Goal: Transaction & Acquisition: Book appointment/travel/reservation

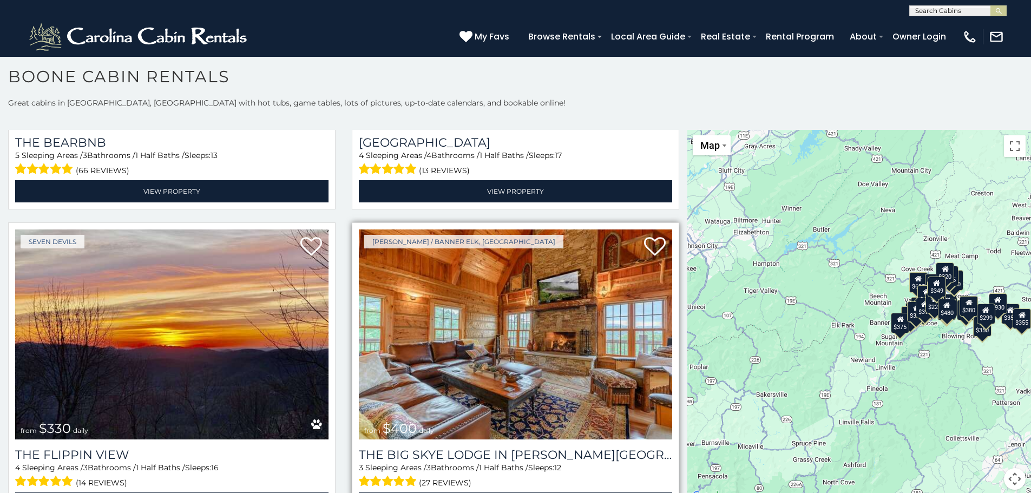
scroll to position [1486, 0]
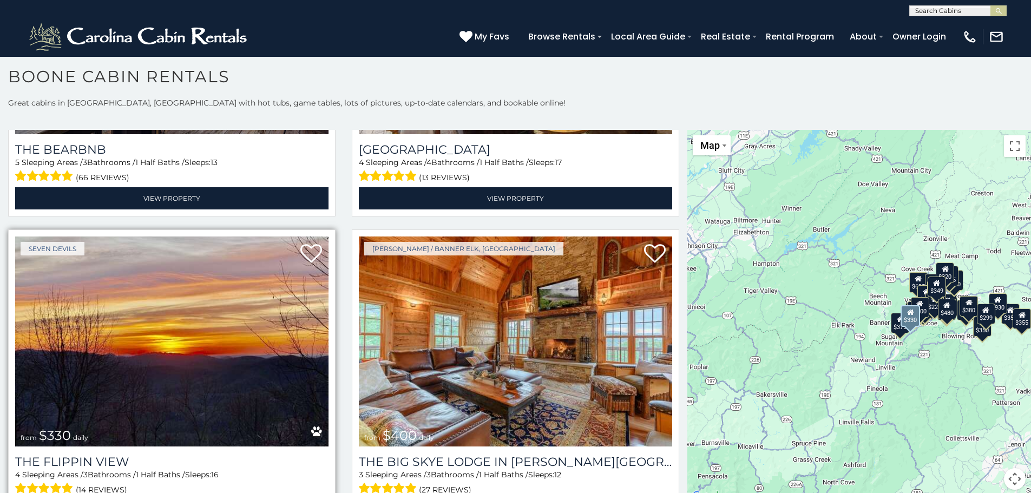
click at [231, 339] on img at bounding box center [171, 341] width 313 height 210
click at [232, 338] on img at bounding box center [171, 341] width 313 height 210
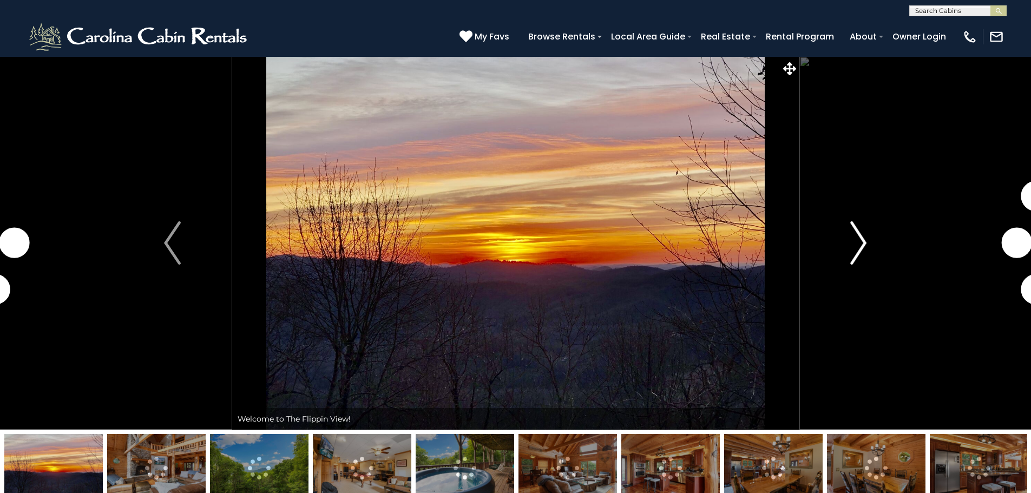
click at [871, 246] on button "Next" at bounding box center [858, 242] width 119 height 373
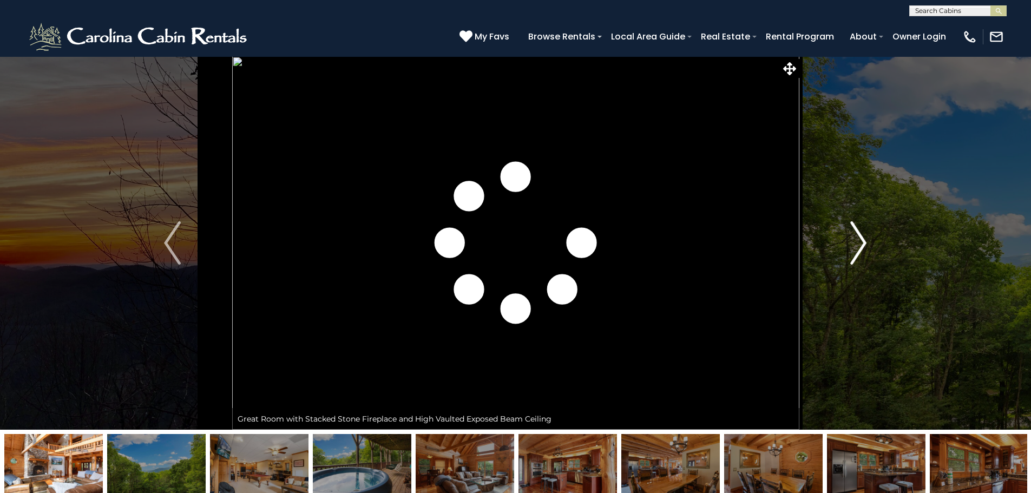
click at [864, 242] on img "Next" at bounding box center [858, 242] width 16 height 43
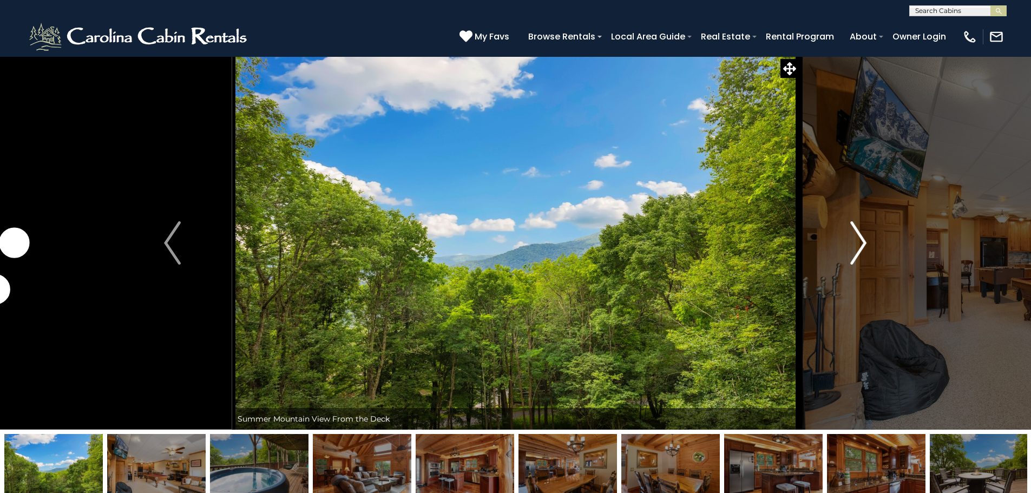
click at [864, 242] on img "Next" at bounding box center [858, 242] width 16 height 43
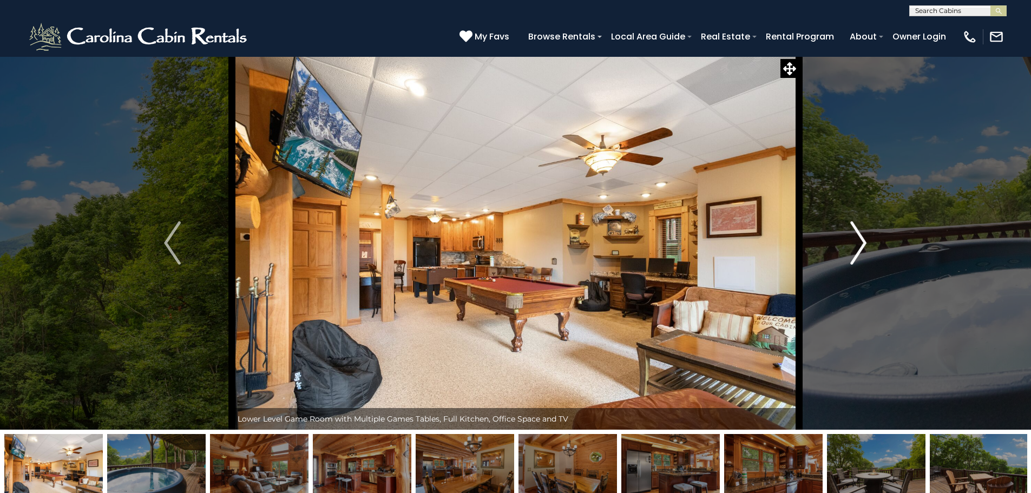
click at [864, 242] on img "Next" at bounding box center [858, 242] width 16 height 43
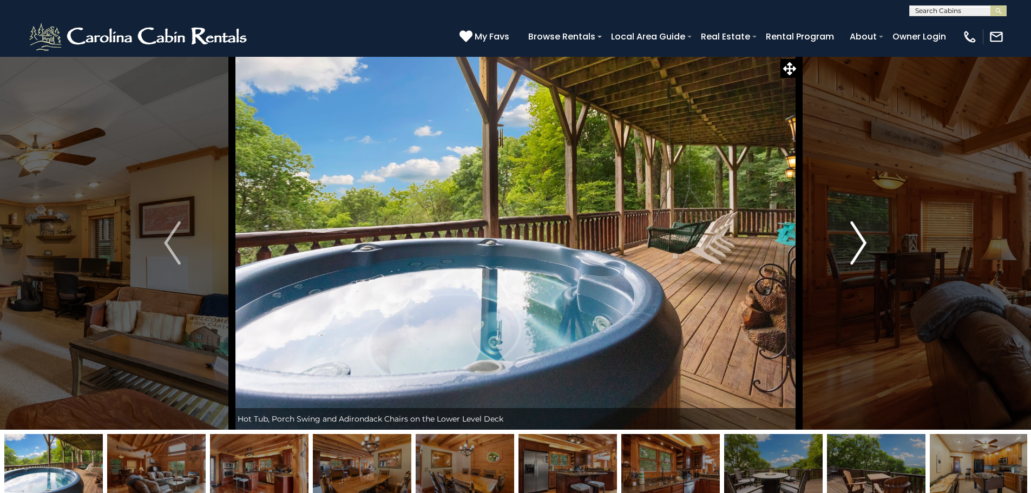
click at [864, 242] on img "Next" at bounding box center [858, 242] width 16 height 43
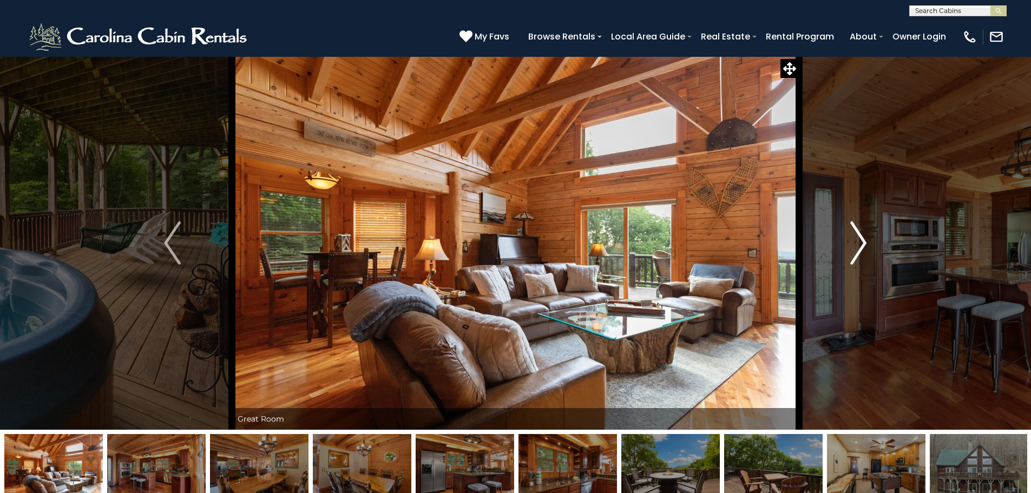
click at [864, 242] on img "Next" at bounding box center [858, 242] width 16 height 43
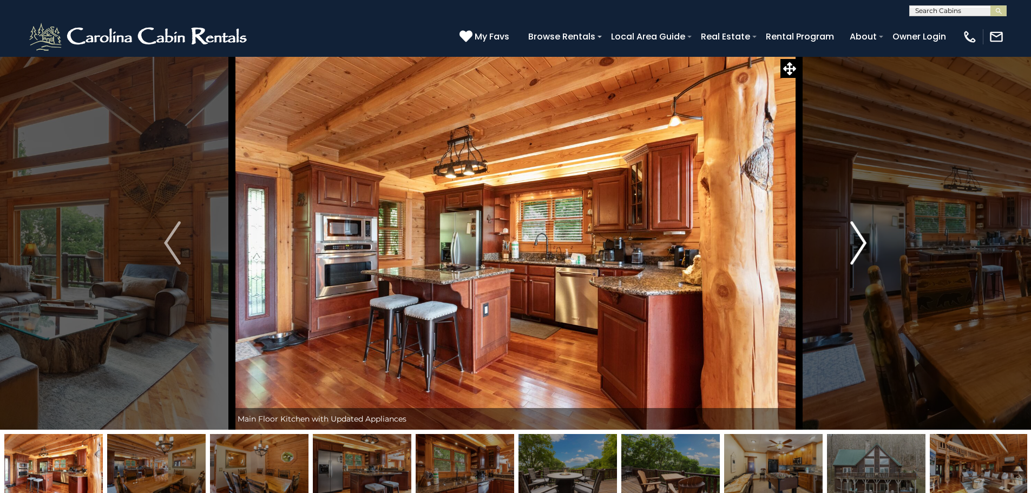
click at [864, 242] on img "Next" at bounding box center [858, 242] width 16 height 43
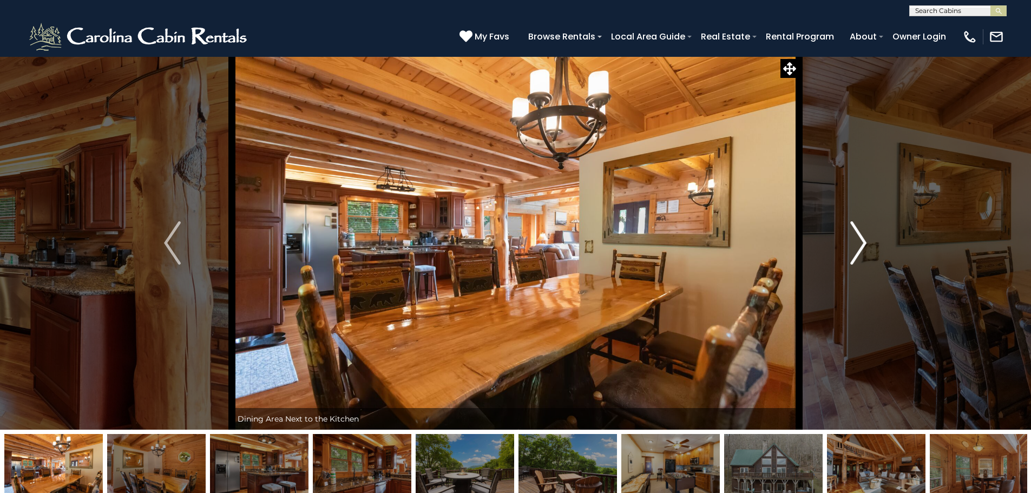
click at [859, 240] on img "Next" at bounding box center [858, 242] width 16 height 43
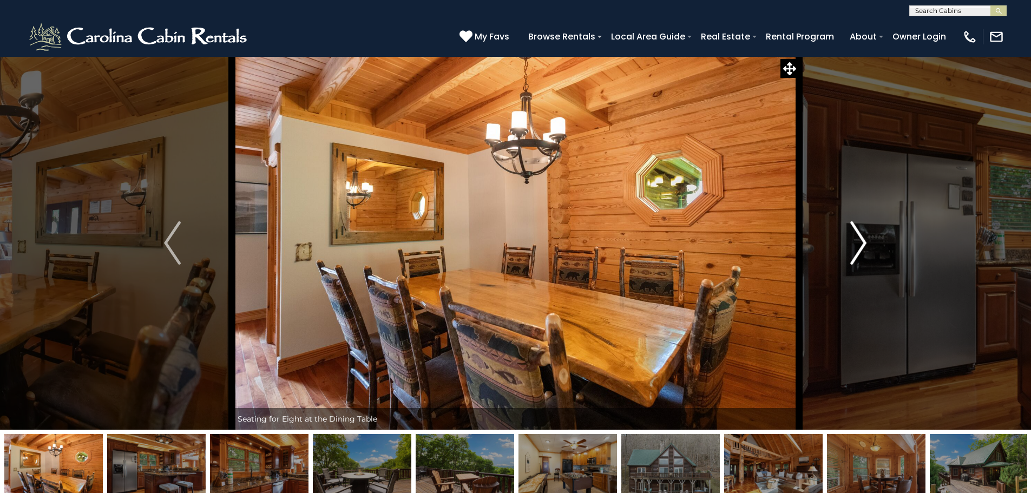
click at [859, 240] on img "Next" at bounding box center [858, 242] width 16 height 43
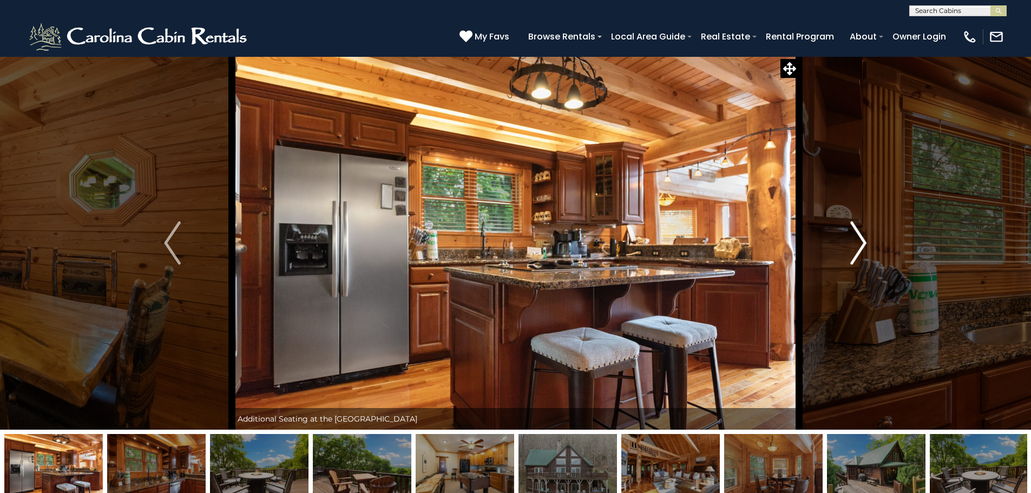
click at [852, 237] on img "Next" at bounding box center [858, 242] width 16 height 43
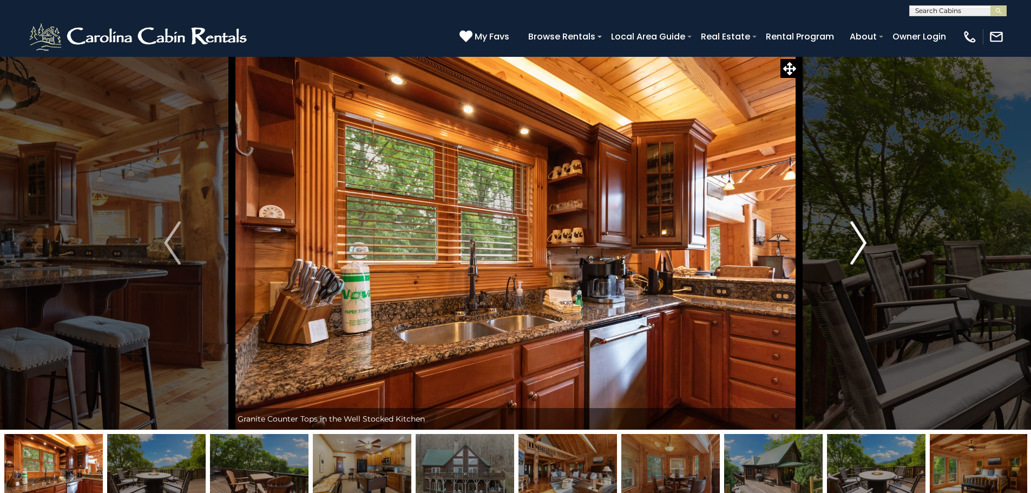
click at [852, 237] on img "Next" at bounding box center [858, 242] width 16 height 43
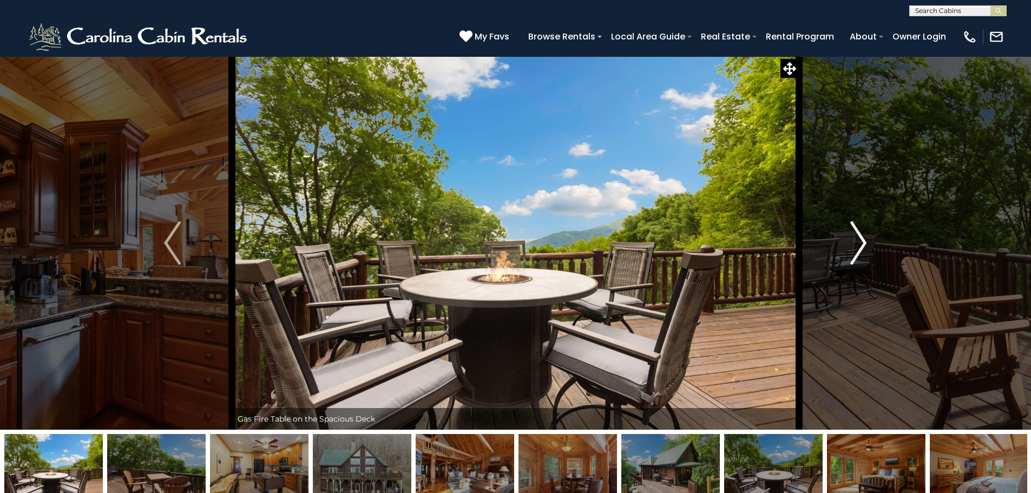
click at [852, 237] on img "Next" at bounding box center [858, 242] width 16 height 43
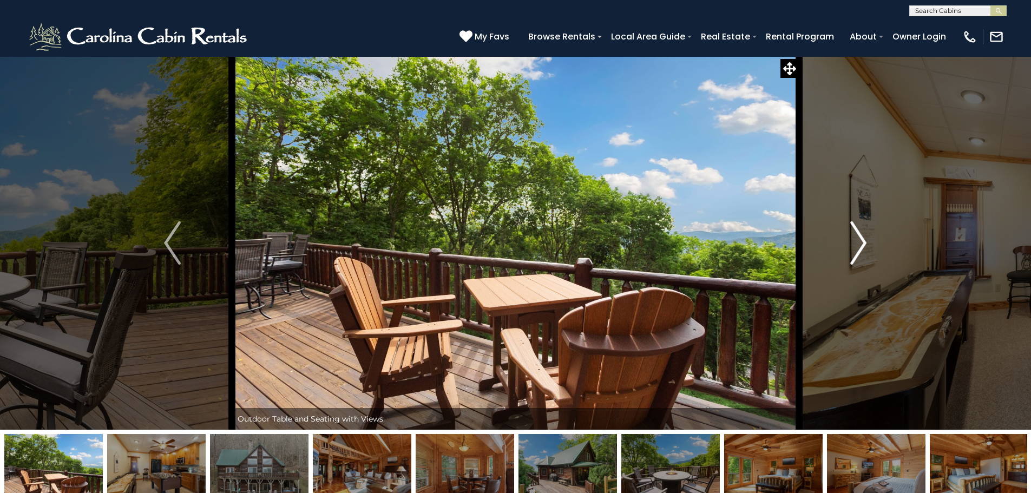
click at [852, 237] on img "Next" at bounding box center [858, 242] width 16 height 43
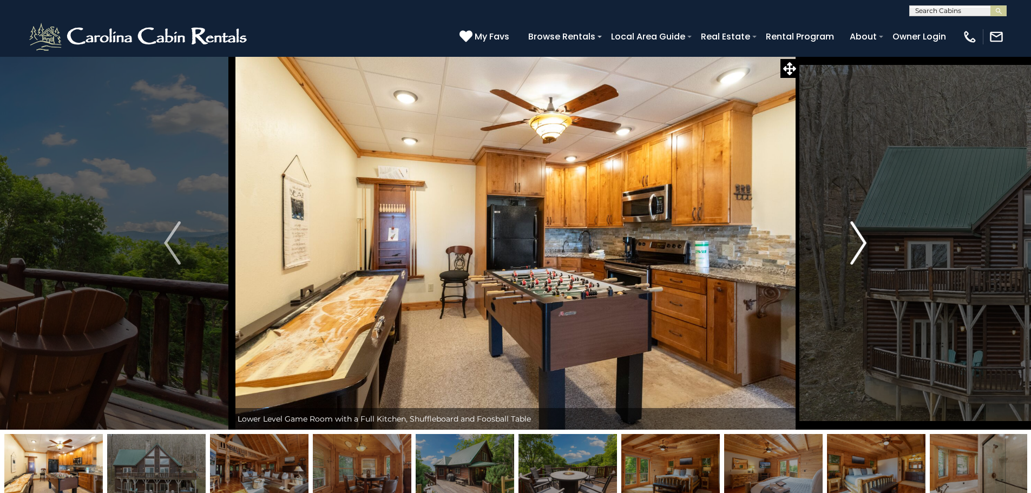
click at [852, 237] on img "Next" at bounding box center [858, 242] width 16 height 43
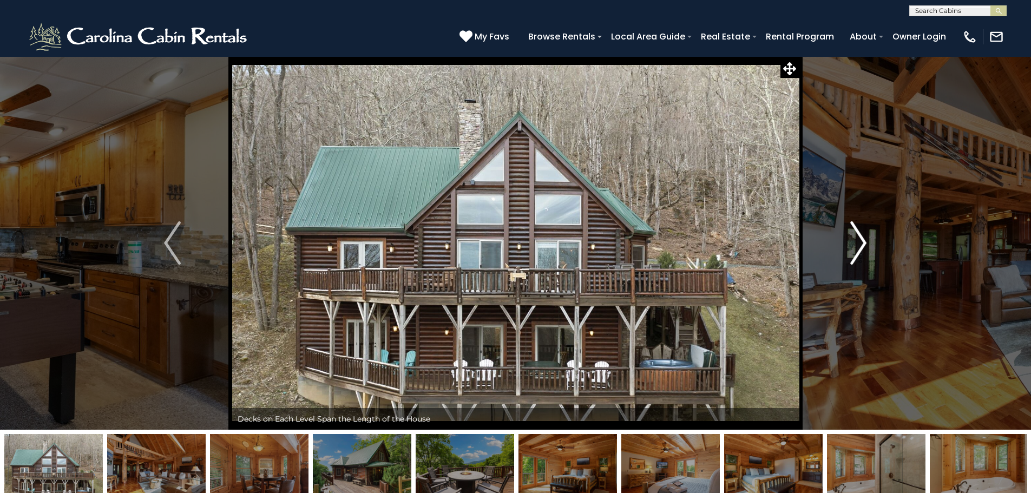
click at [852, 237] on img "Next" at bounding box center [858, 242] width 16 height 43
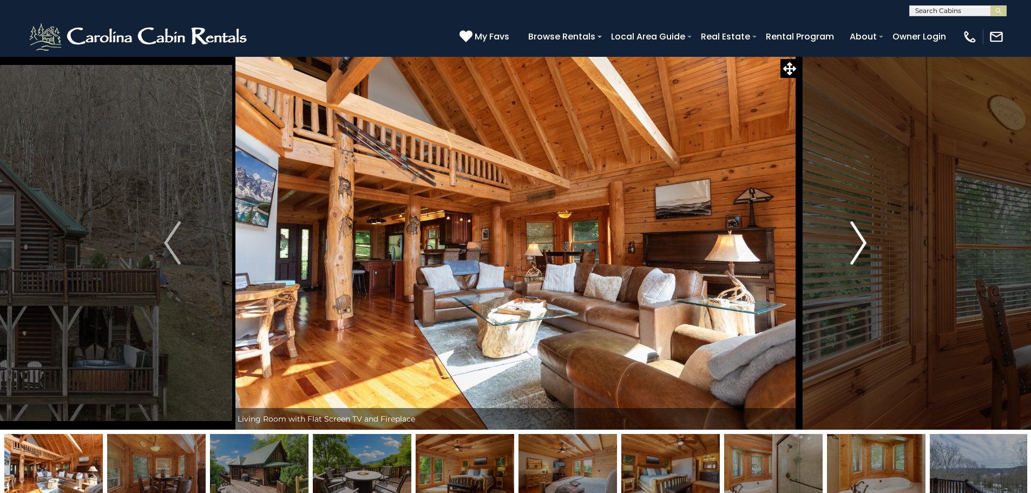
click at [852, 237] on img "Next" at bounding box center [858, 242] width 16 height 43
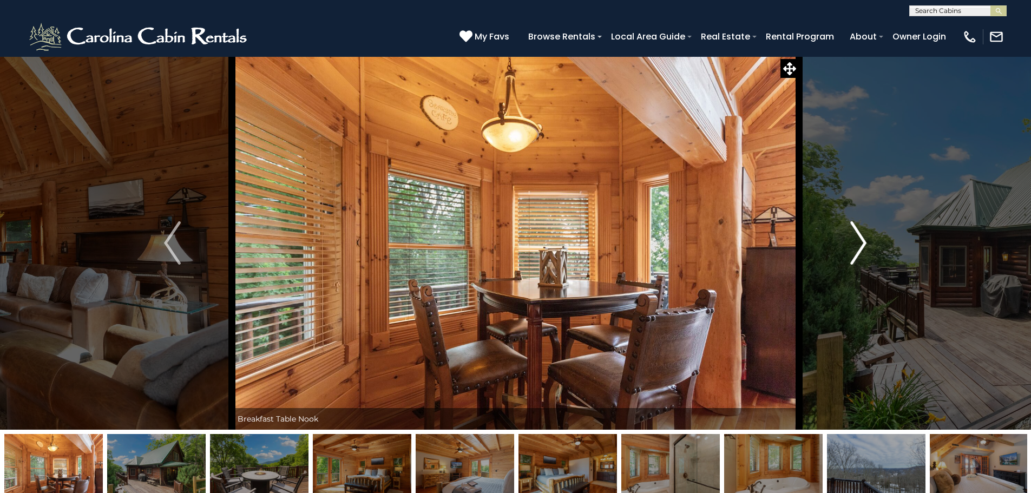
click at [852, 237] on img "Next" at bounding box center [858, 242] width 16 height 43
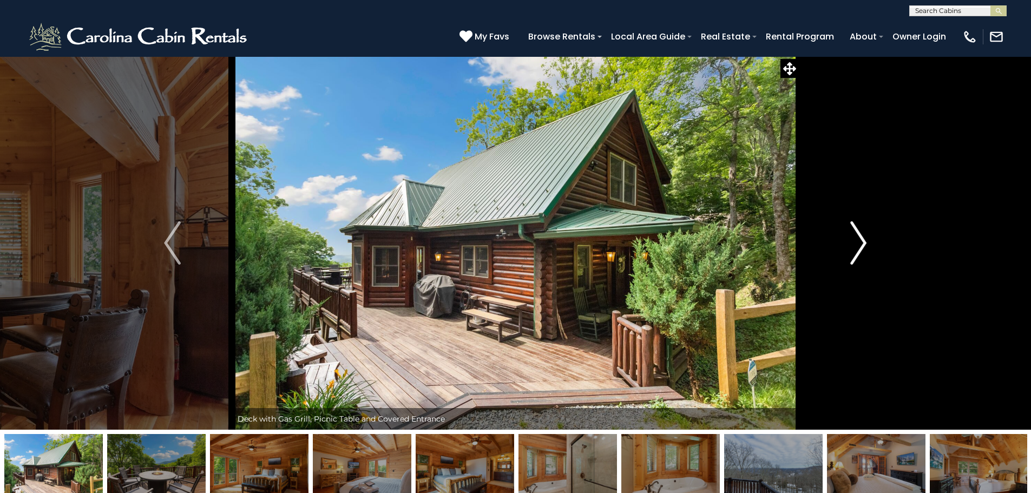
click at [852, 237] on img "Next" at bounding box center [858, 242] width 16 height 43
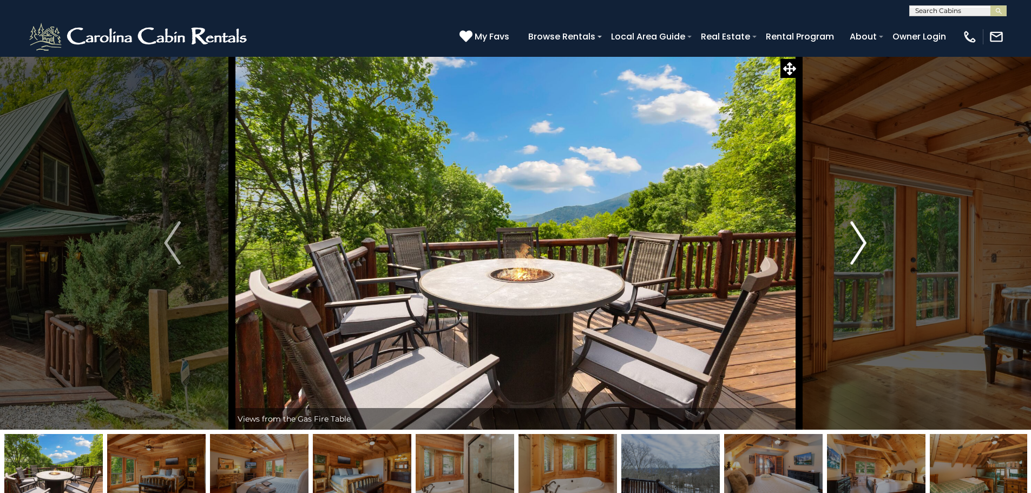
click at [852, 237] on img "Next" at bounding box center [858, 242] width 16 height 43
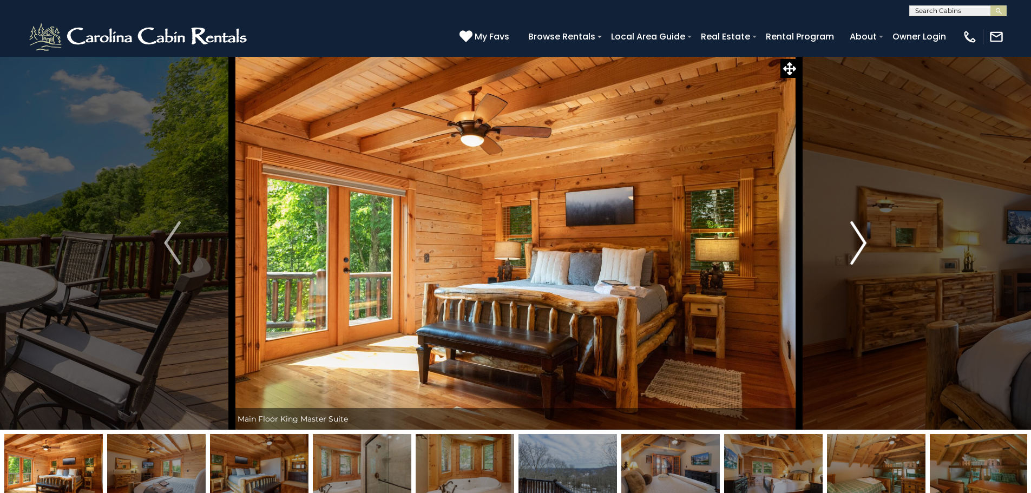
click at [852, 237] on img "Next" at bounding box center [858, 242] width 16 height 43
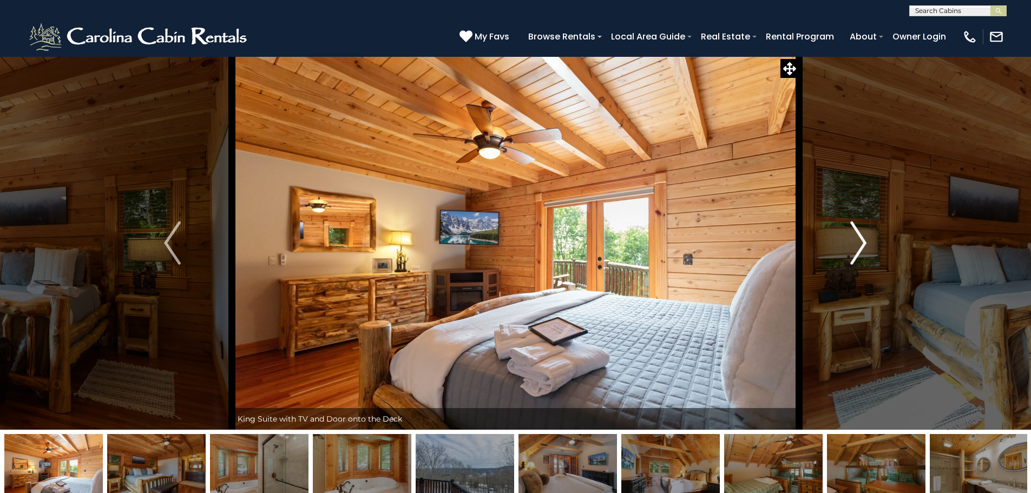
click at [852, 237] on img "Next" at bounding box center [858, 242] width 16 height 43
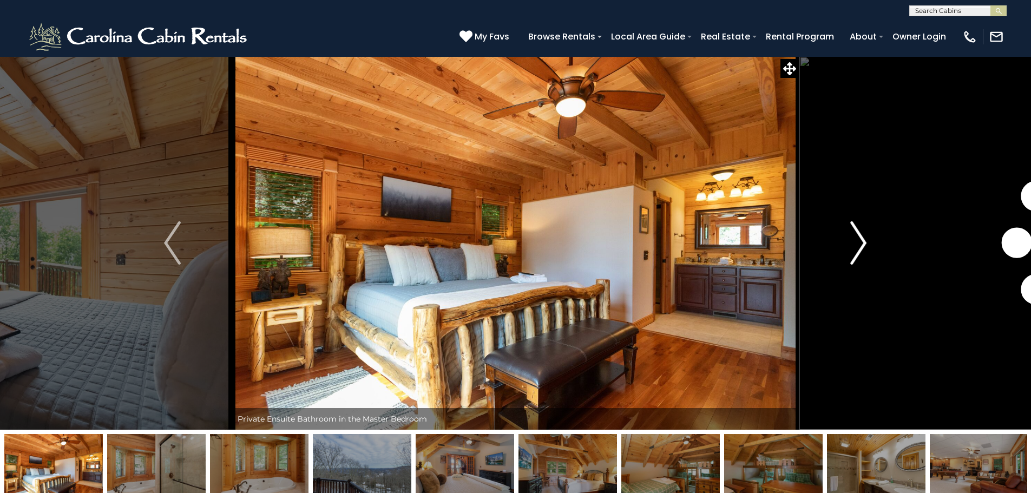
click at [852, 237] on img "Next" at bounding box center [858, 242] width 16 height 43
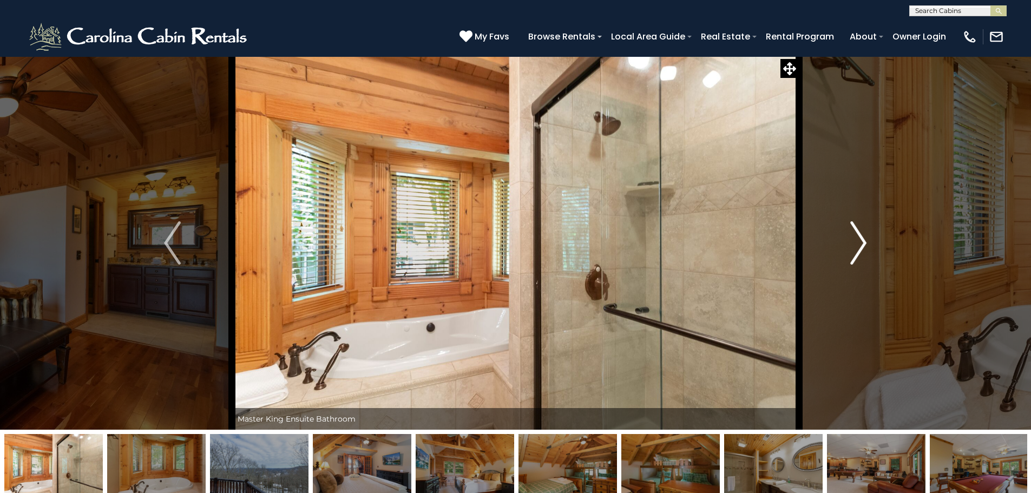
click at [852, 237] on img "Next" at bounding box center [858, 242] width 16 height 43
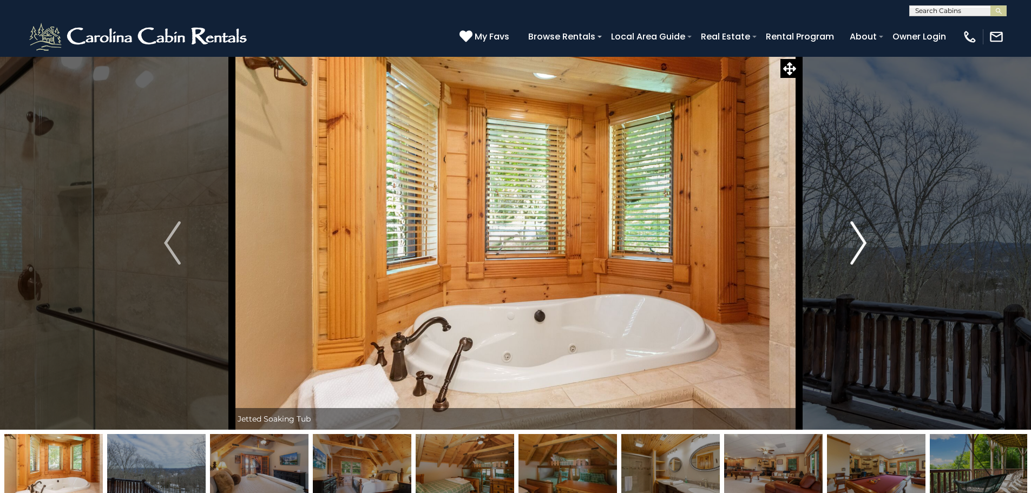
click at [852, 237] on img "Next" at bounding box center [858, 242] width 16 height 43
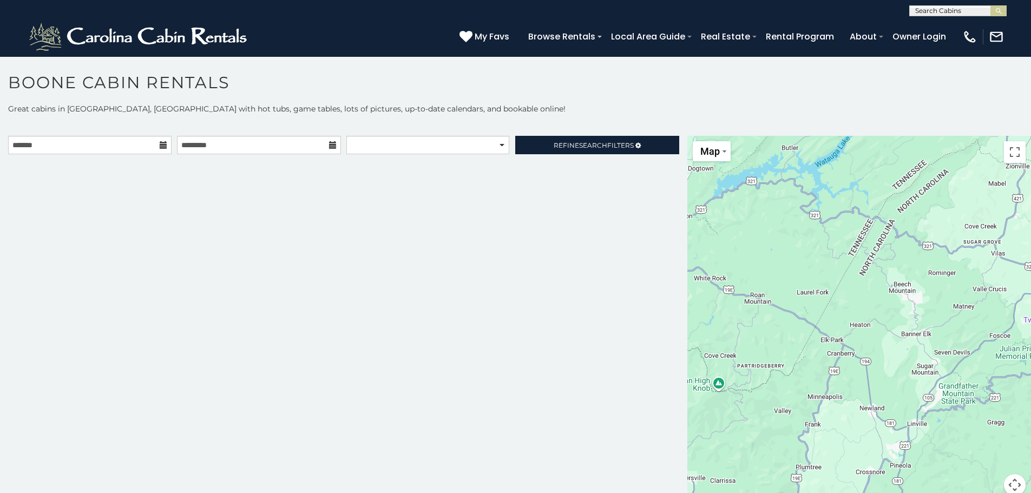
scroll to position [6, 0]
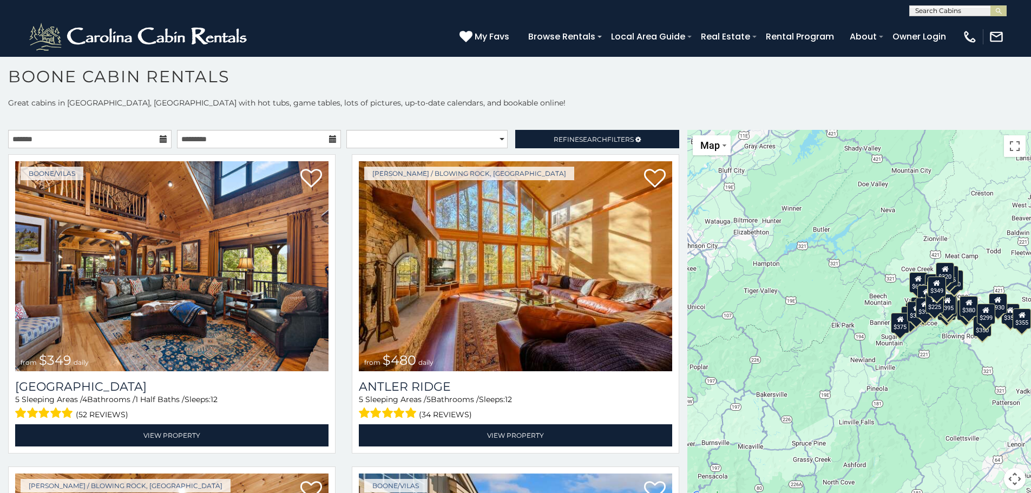
click at [162, 135] on icon at bounding box center [164, 139] width 8 height 8
click at [161, 132] on input "text" at bounding box center [89, 139] width 163 height 18
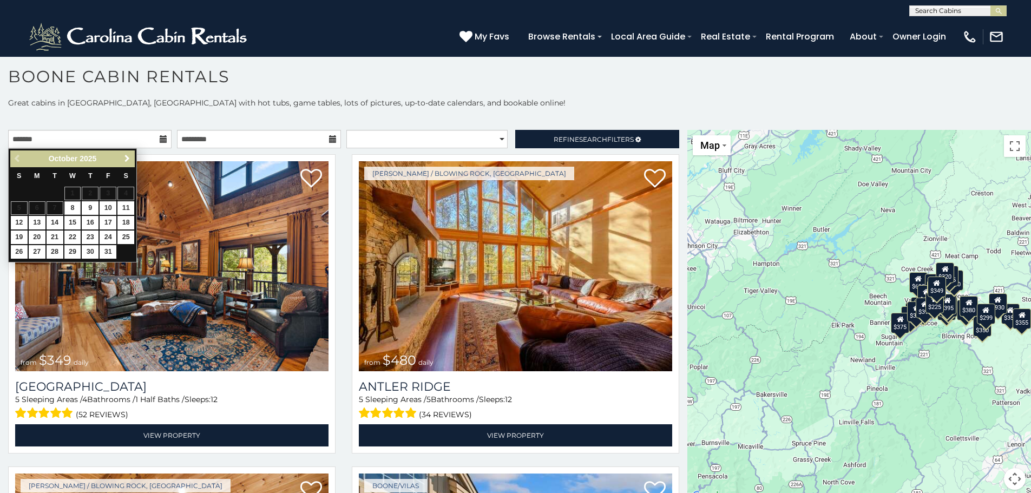
click at [126, 157] on span "Next" at bounding box center [127, 158] width 9 height 9
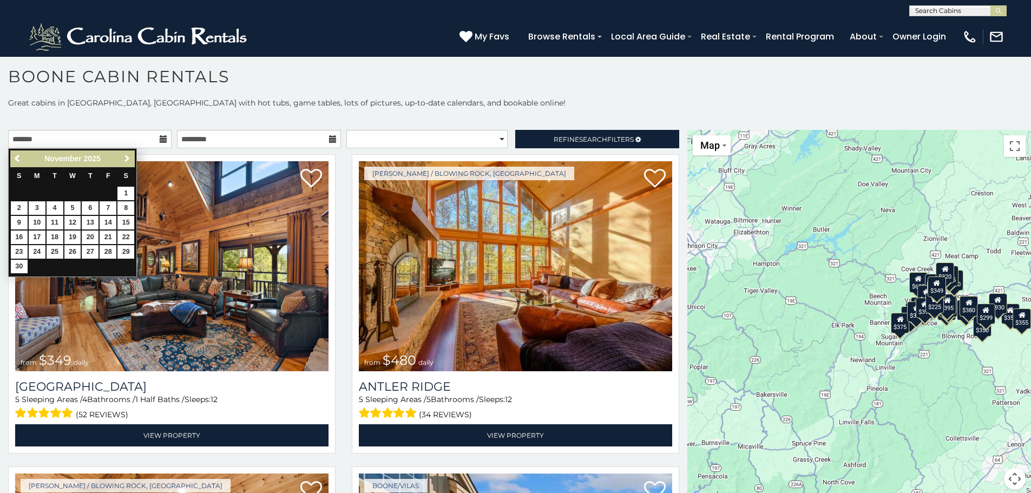
click at [126, 156] on span "Next" at bounding box center [127, 158] width 9 height 9
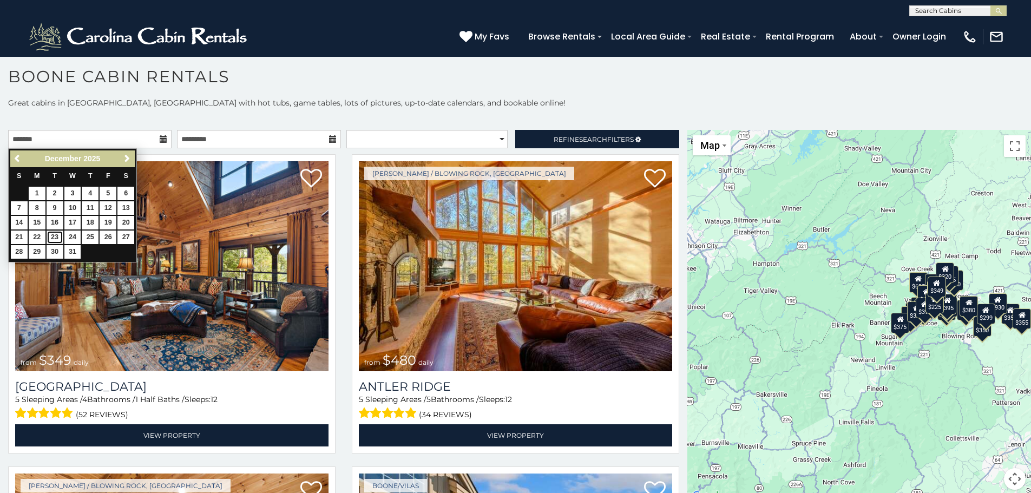
click at [56, 240] on link "23" at bounding box center [55, 238] width 17 height 14
type input "**********"
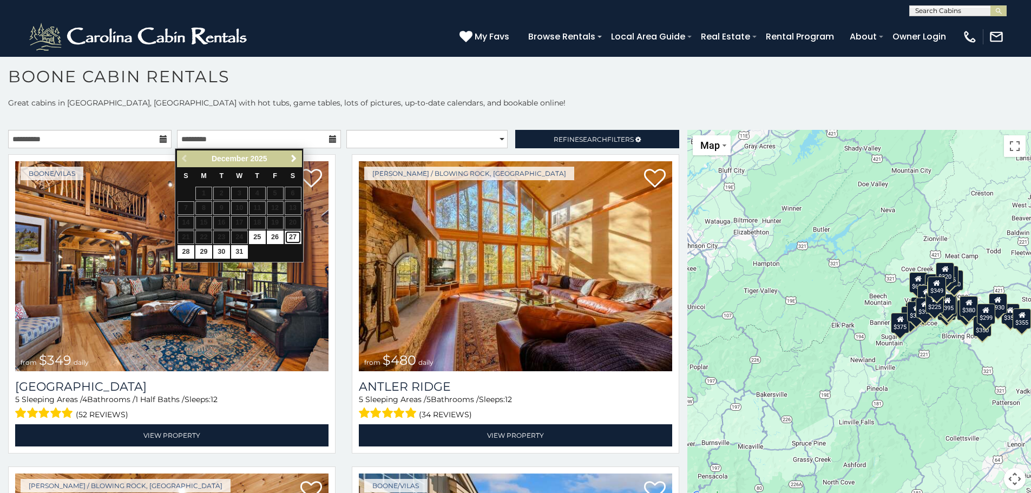
click at [293, 232] on link "27" at bounding box center [293, 238] width 17 height 14
type input "**********"
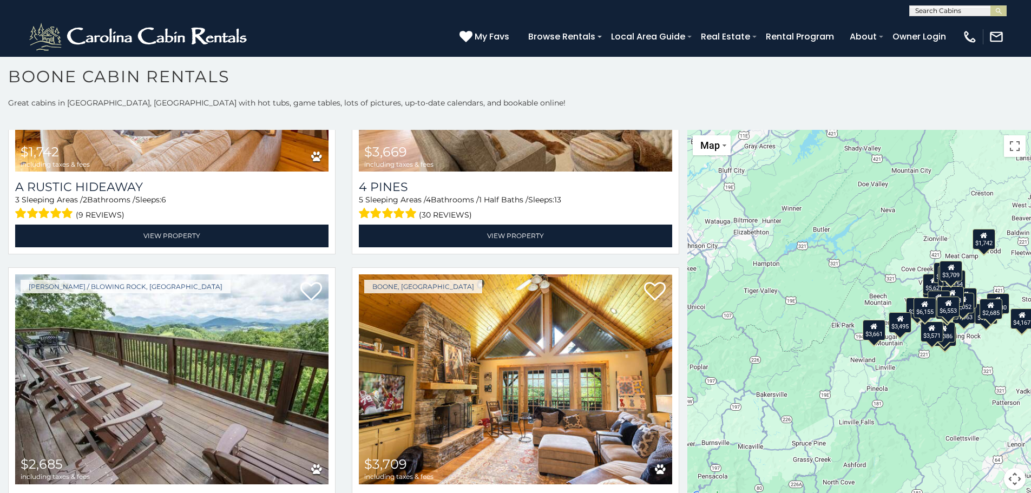
scroll to position [4017, 0]
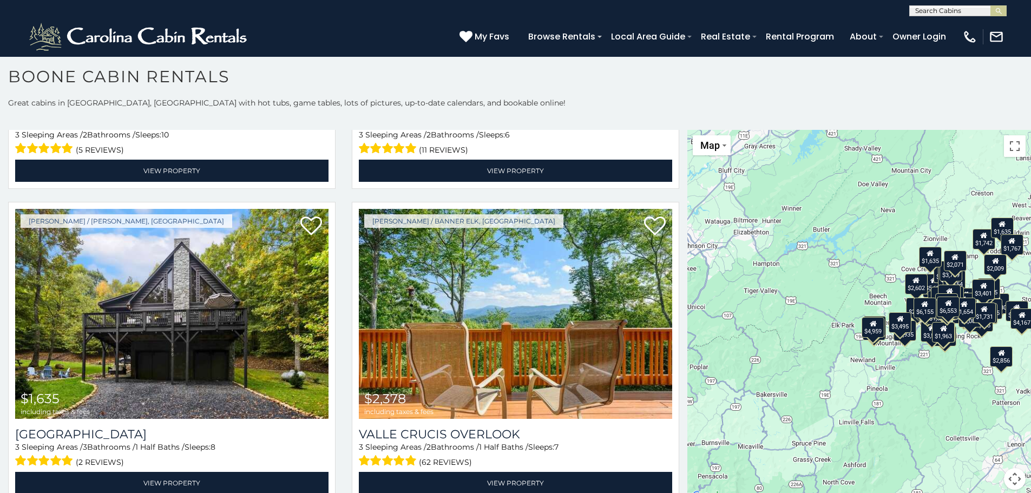
scroll to position [5942, 0]
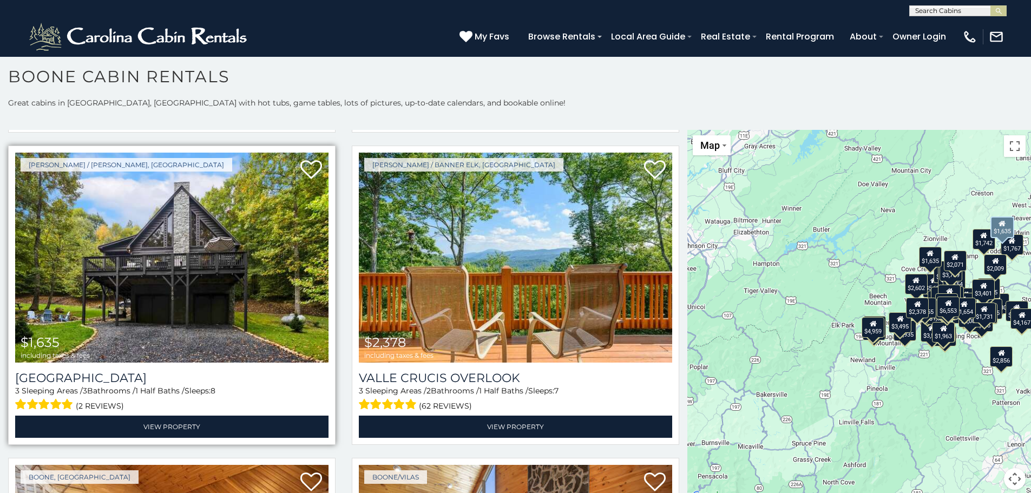
click at [213, 260] on img at bounding box center [171, 258] width 313 height 210
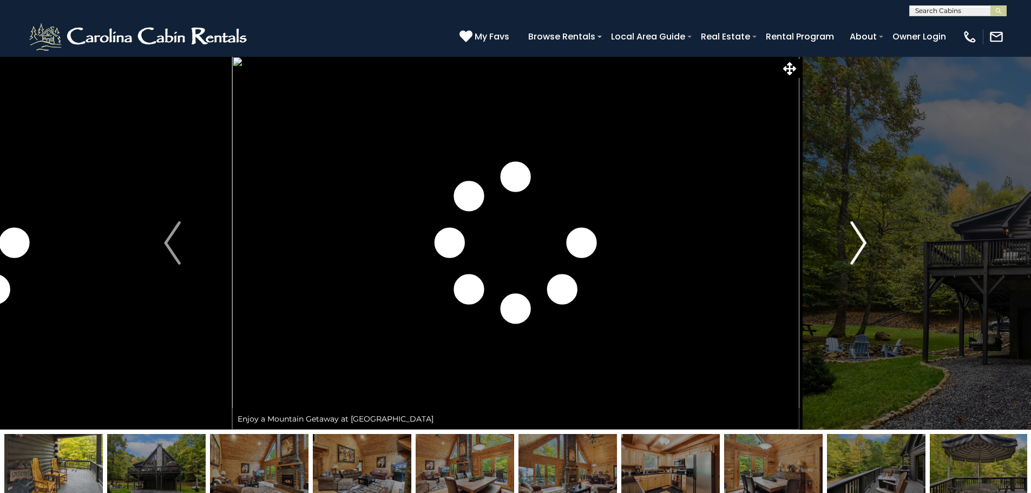
click at [859, 244] on img "Next" at bounding box center [858, 242] width 16 height 43
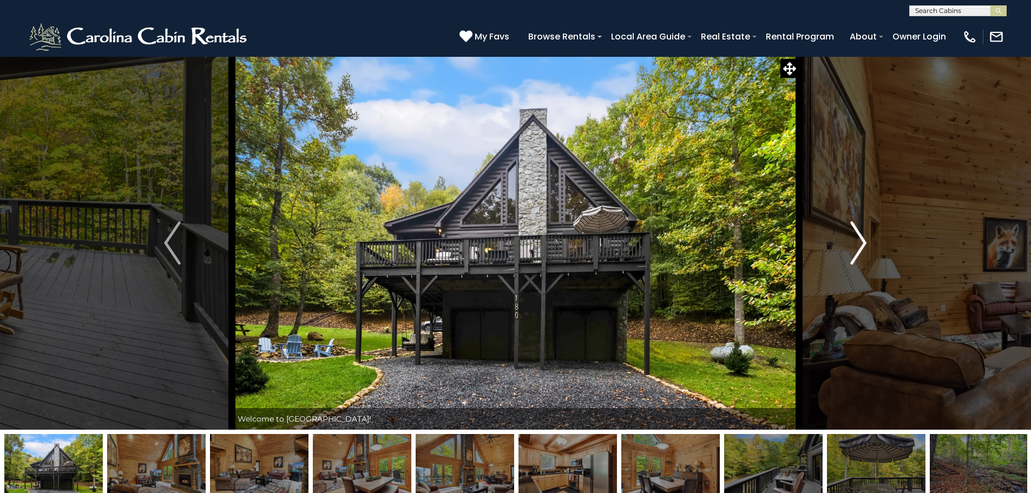
click at [859, 244] on img "Next" at bounding box center [858, 242] width 16 height 43
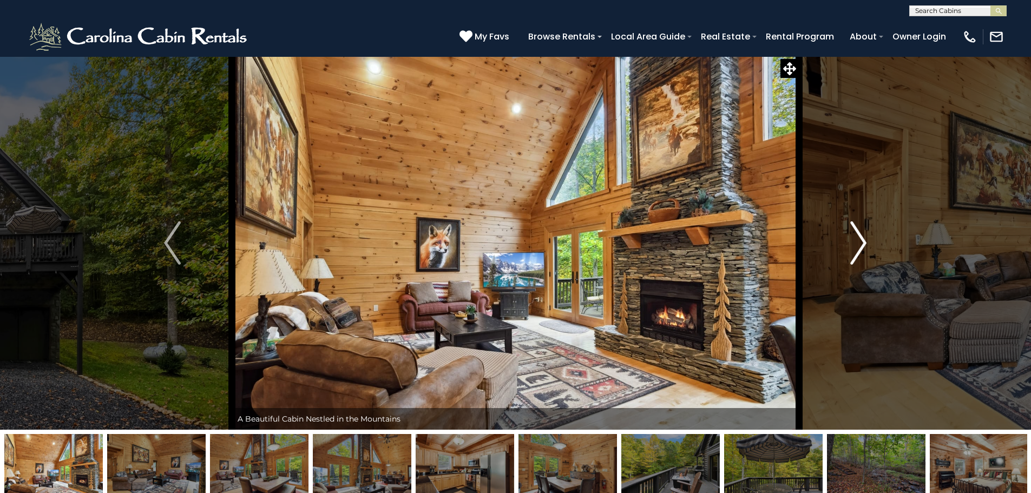
click at [859, 244] on img "Next" at bounding box center [858, 242] width 16 height 43
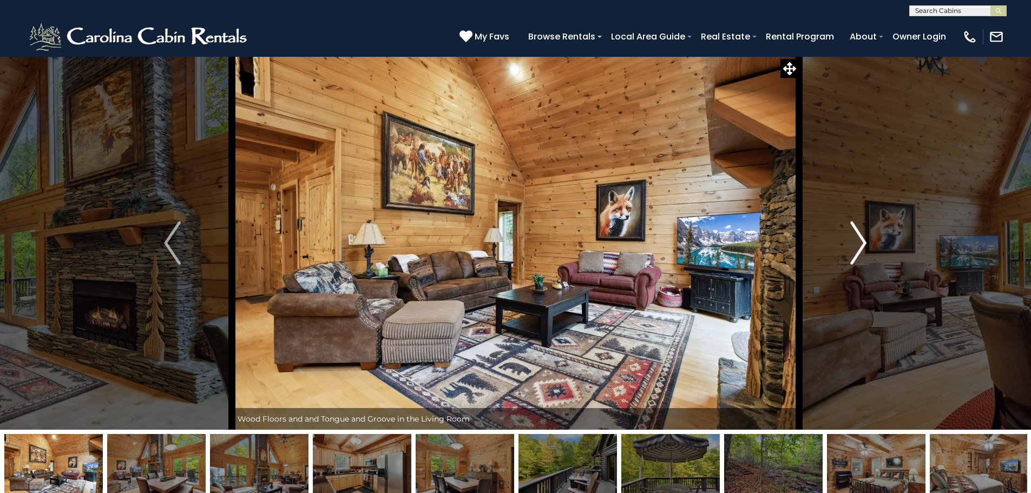
click at [859, 244] on img "Next" at bounding box center [858, 242] width 16 height 43
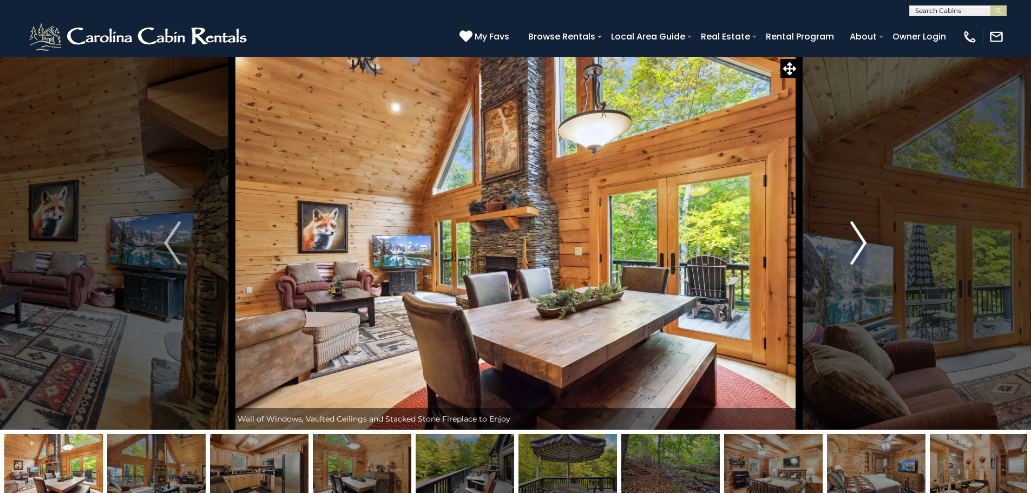
click at [859, 244] on img "Next" at bounding box center [858, 242] width 16 height 43
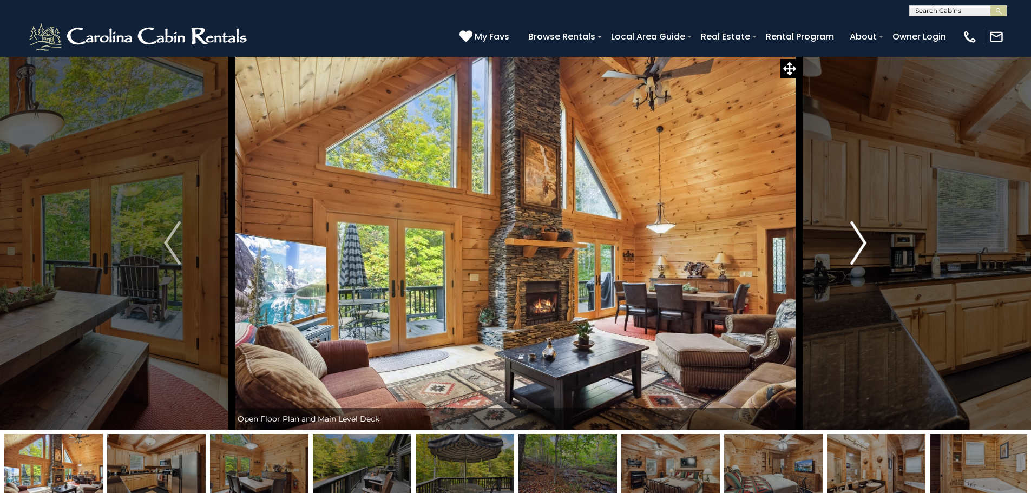
click at [859, 244] on img "Next" at bounding box center [858, 242] width 16 height 43
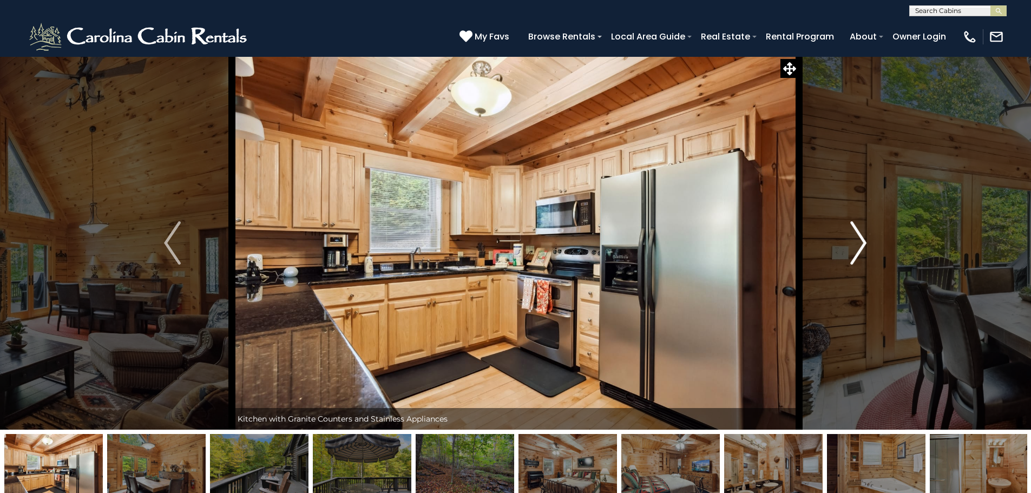
click at [859, 244] on img "Next" at bounding box center [858, 242] width 16 height 43
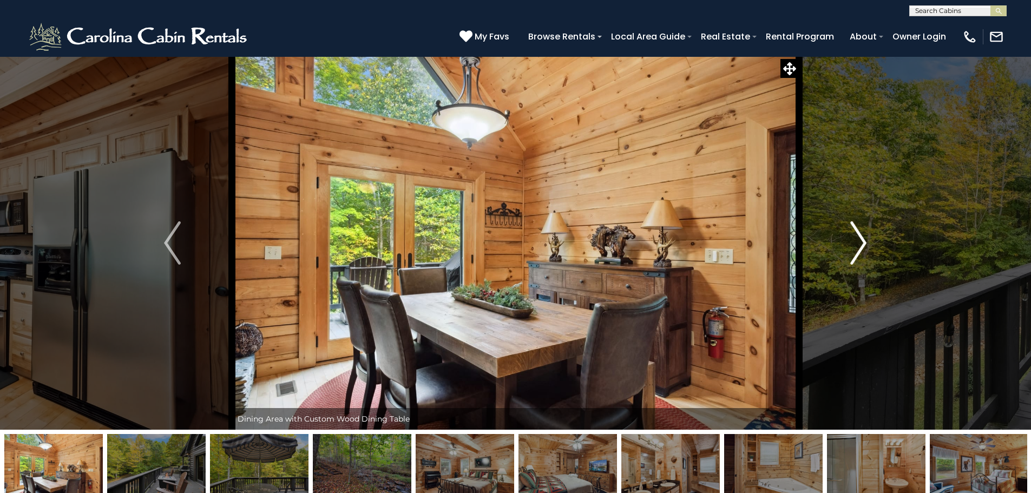
click at [859, 244] on img "Next" at bounding box center [858, 242] width 16 height 43
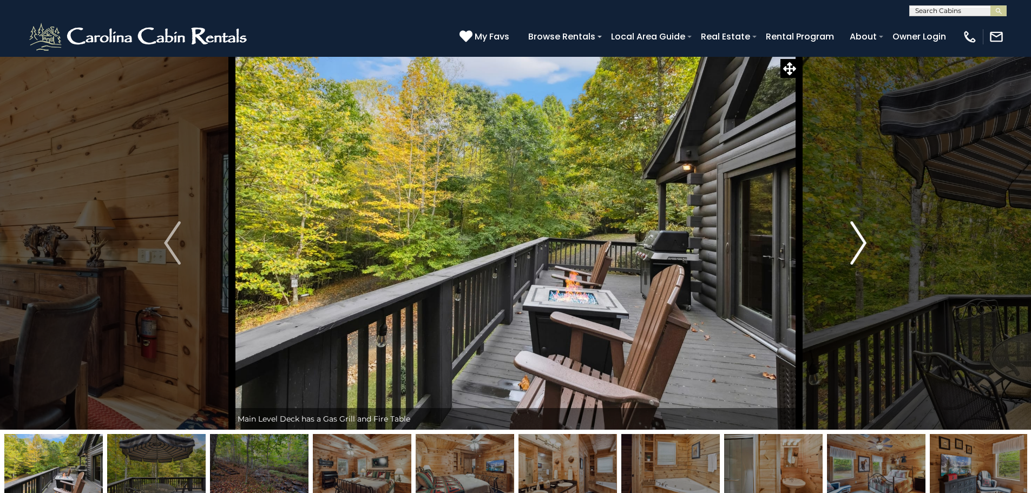
click at [859, 244] on img "Next" at bounding box center [858, 242] width 16 height 43
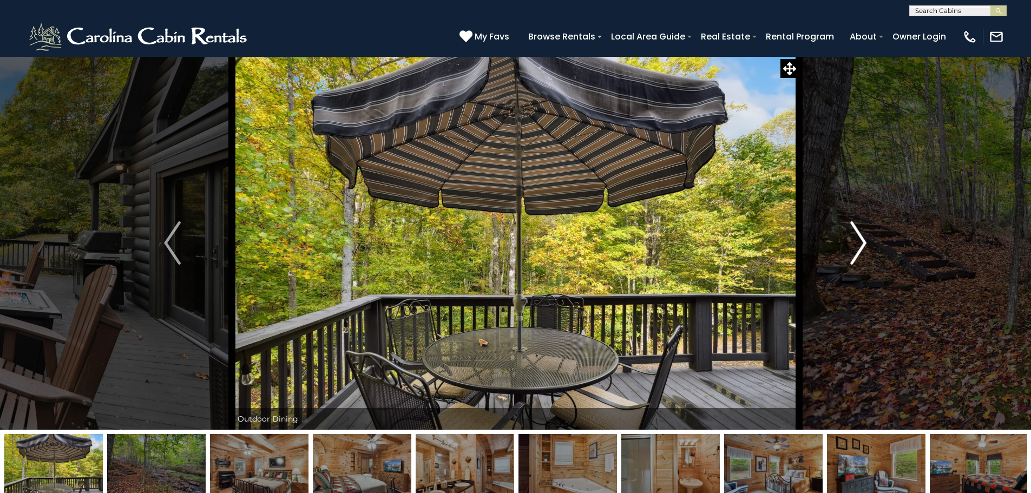
click at [859, 244] on img "Next" at bounding box center [858, 242] width 16 height 43
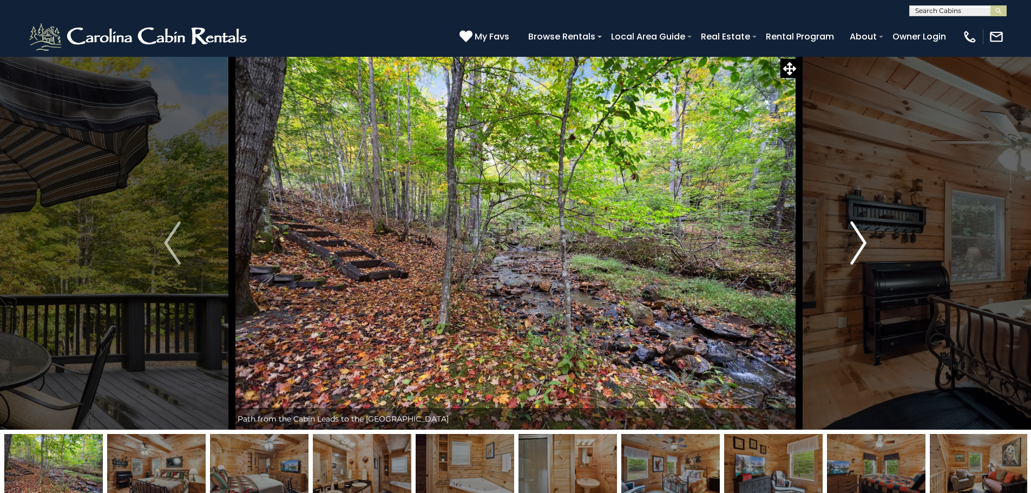
click at [859, 244] on img "Next" at bounding box center [858, 242] width 16 height 43
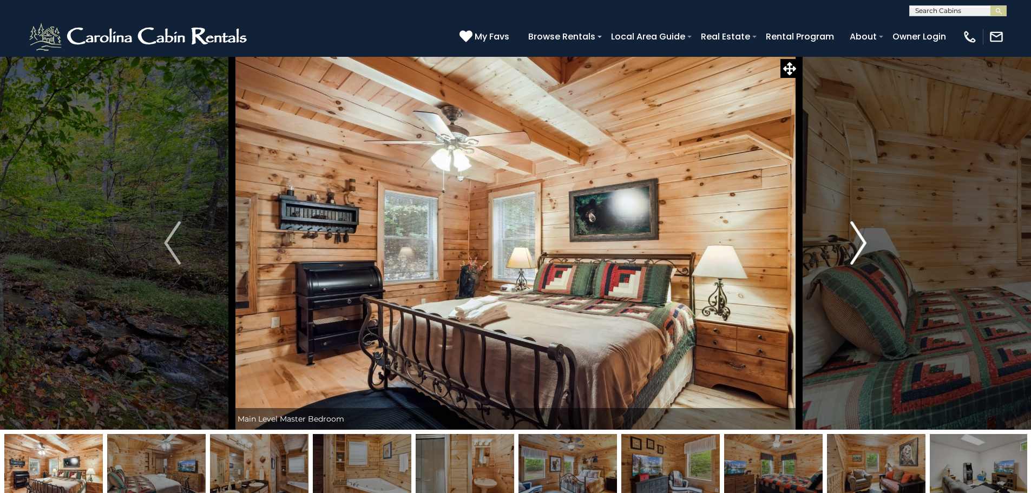
click at [859, 244] on img "Next" at bounding box center [858, 242] width 16 height 43
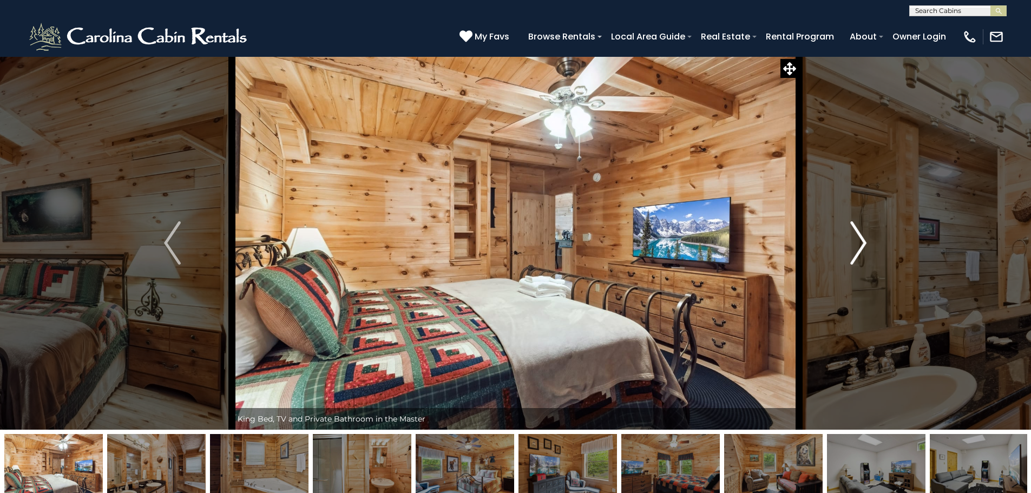
click at [859, 244] on img "Next" at bounding box center [858, 242] width 16 height 43
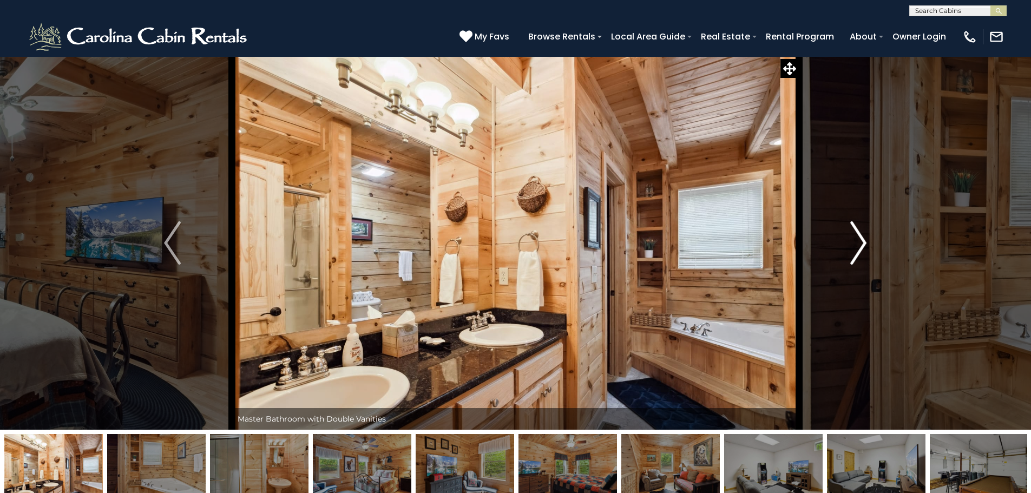
click at [859, 244] on img "Next" at bounding box center [858, 242] width 16 height 43
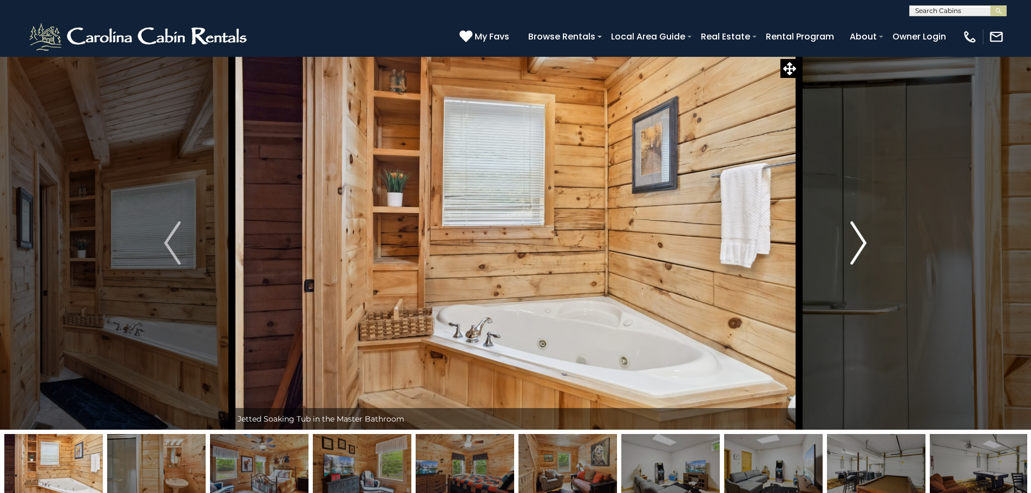
click at [859, 244] on img "Next" at bounding box center [858, 242] width 16 height 43
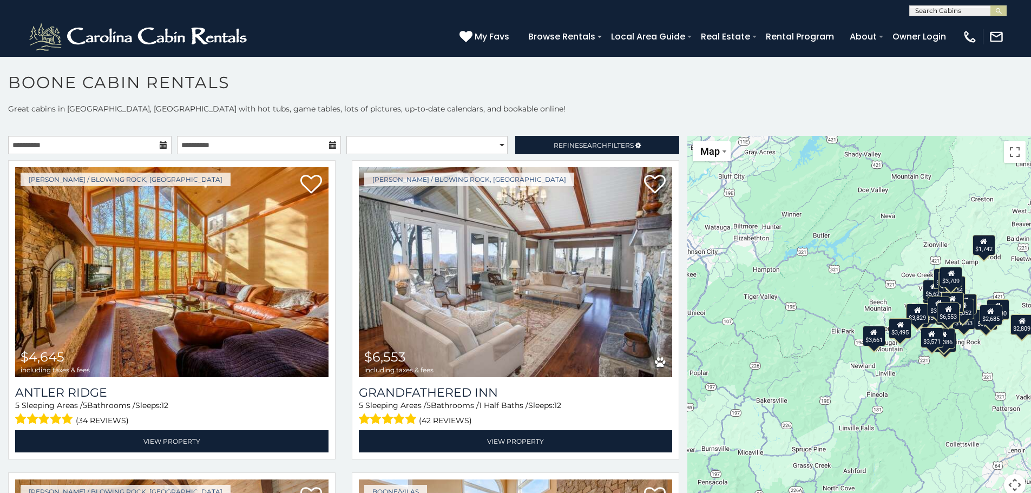
scroll to position [10, 0]
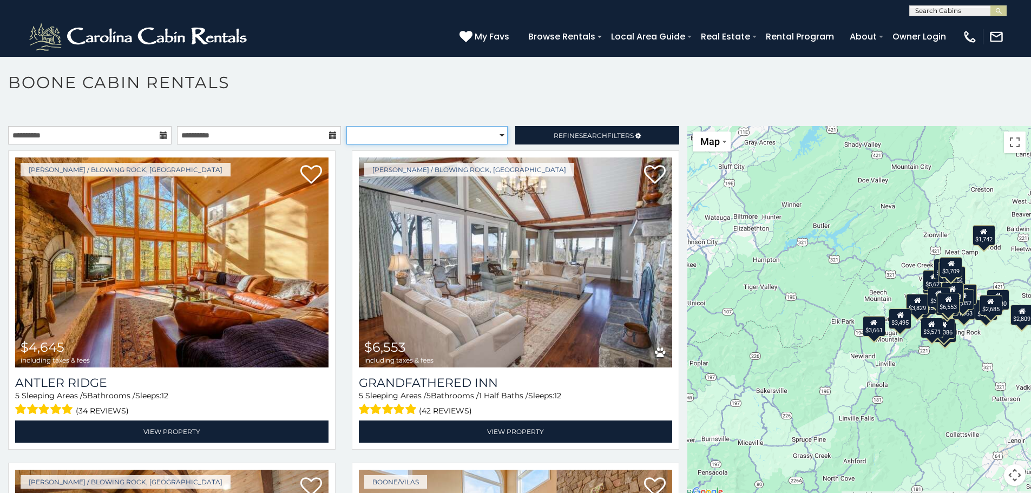
click at [501, 137] on select "**********" at bounding box center [426, 135] width 161 height 18
select select "**********"
click at [346, 126] on select "**********" at bounding box center [426, 135] width 161 height 18
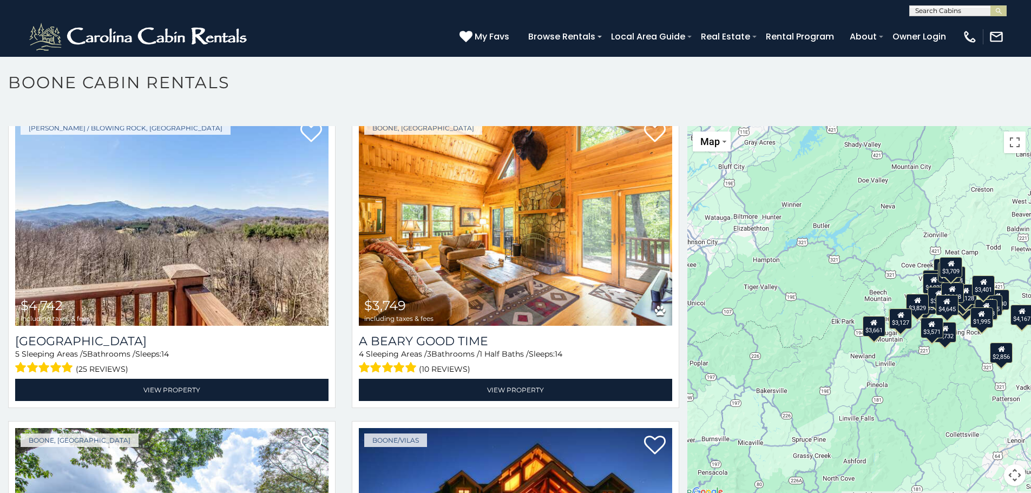
scroll to position [673, 0]
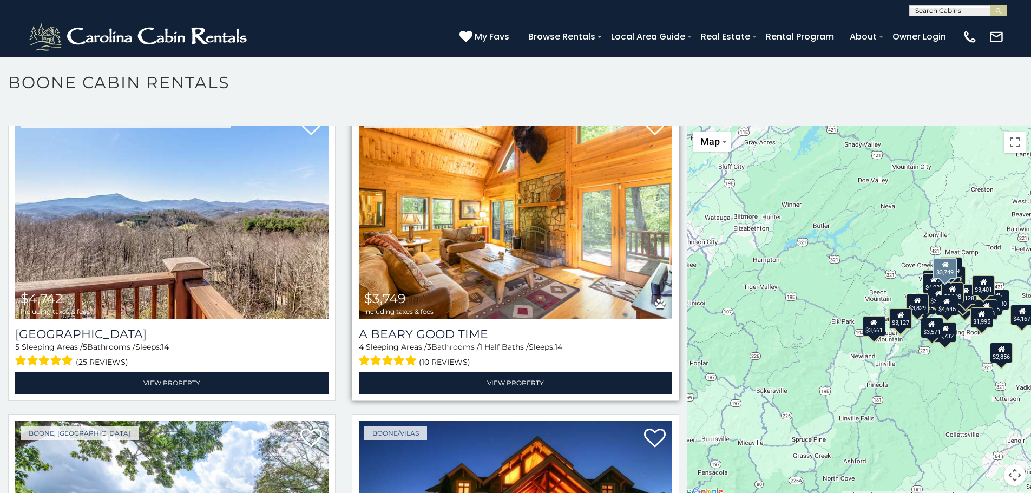
click at [479, 247] on img at bounding box center [515, 214] width 313 height 210
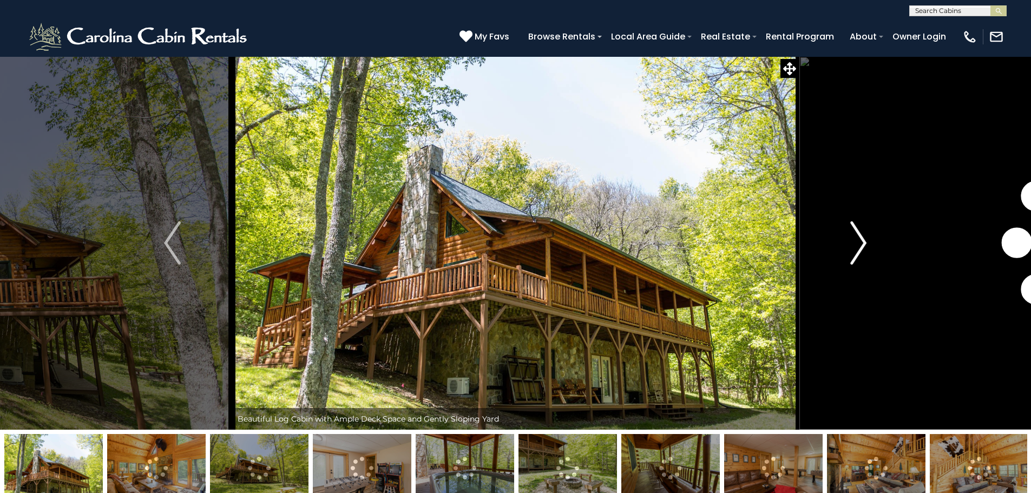
click at [853, 241] on img "Next" at bounding box center [858, 242] width 16 height 43
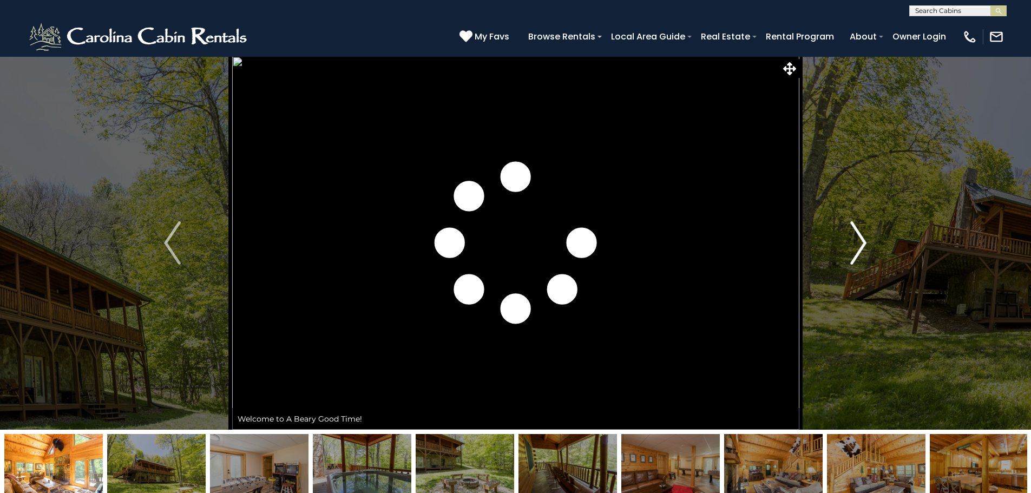
click at [853, 241] on img "Next" at bounding box center [858, 242] width 16 height 43
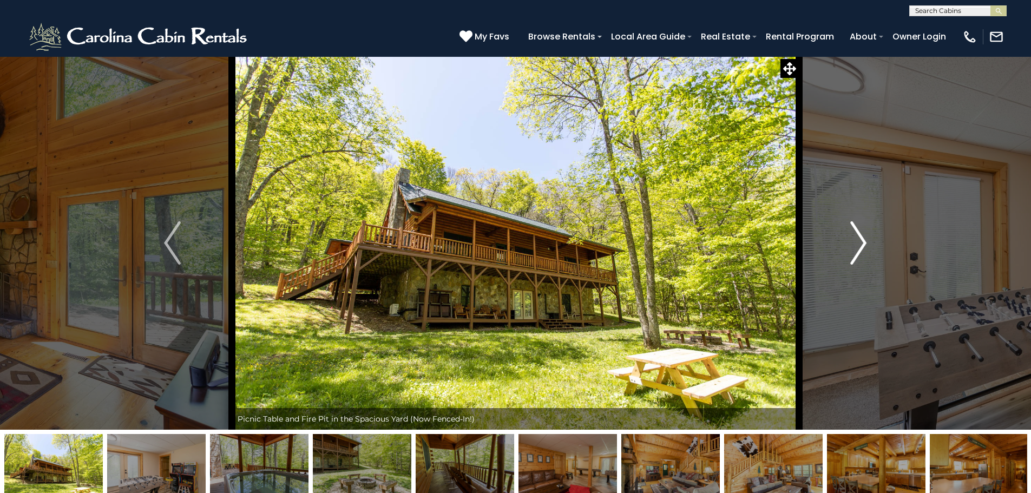
click at [853, 241] on img "Next" at bounding box center [858, 242] width 16 height 43
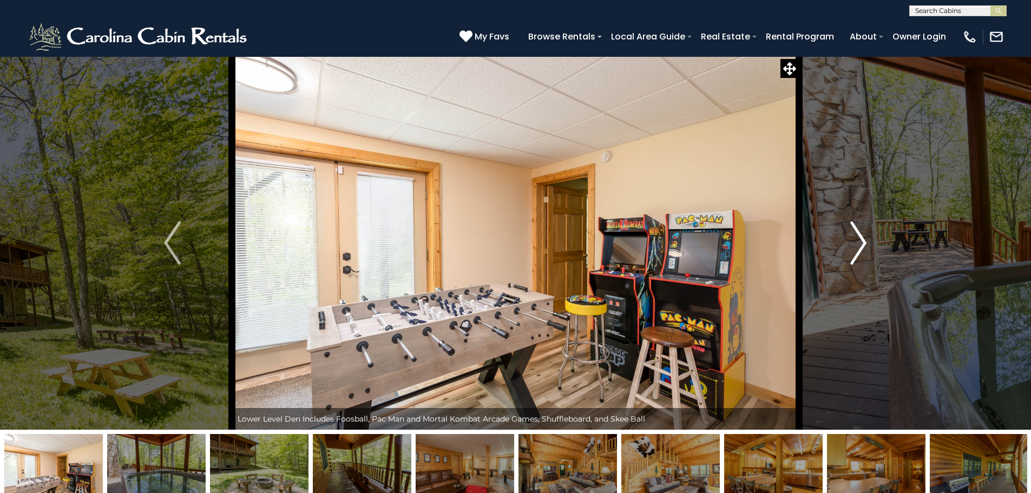
click at [853, 241] on img "Next" at bounding box center [858, 242] width 16 height 43
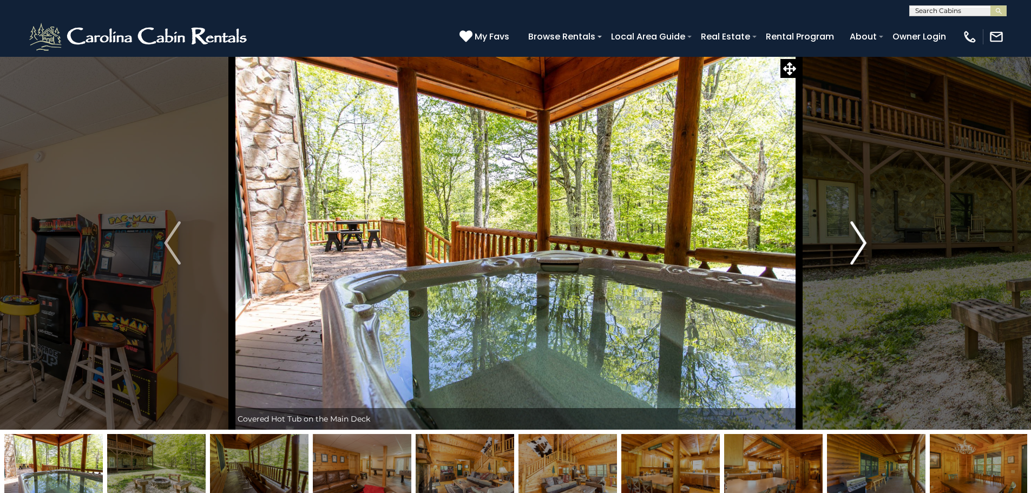
click at [853, 241] on img "Next" at bounding box center [858, 242] width 16 height 43
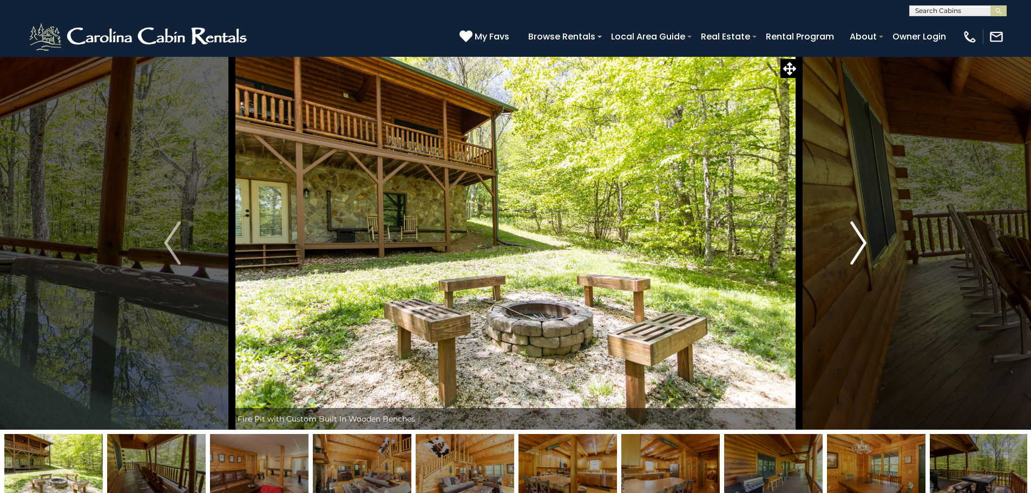
click at [854, 239] on img "Next" at bounding box center [858, 242] width 16 height 43
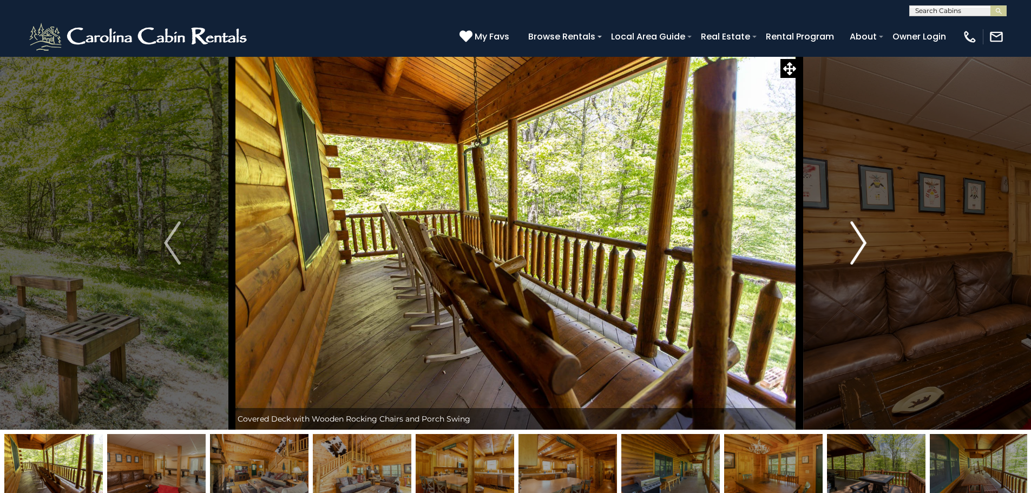
click at [854, 239] on img "Next" at bounding box center [858, 242] width 16 height 43
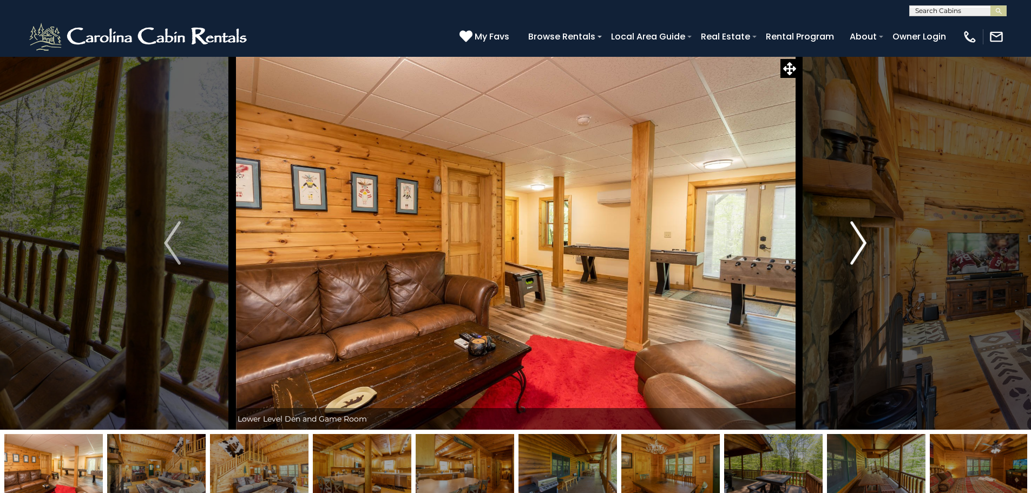
click at [854, 239] on img "Next" at bounding box center [858, 242] width 16 height 43
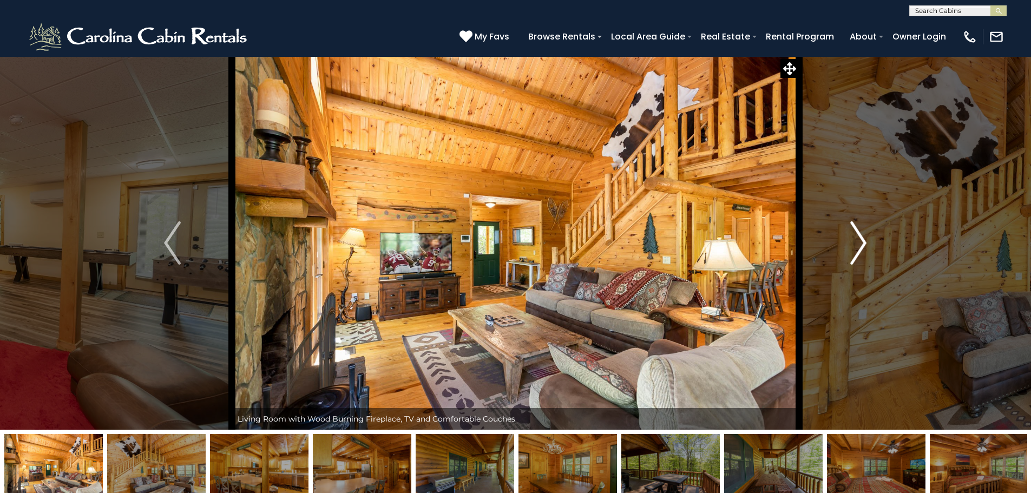
click at [854, 239] on img "Next" at bounding box center [858, 242] width 16 height 43
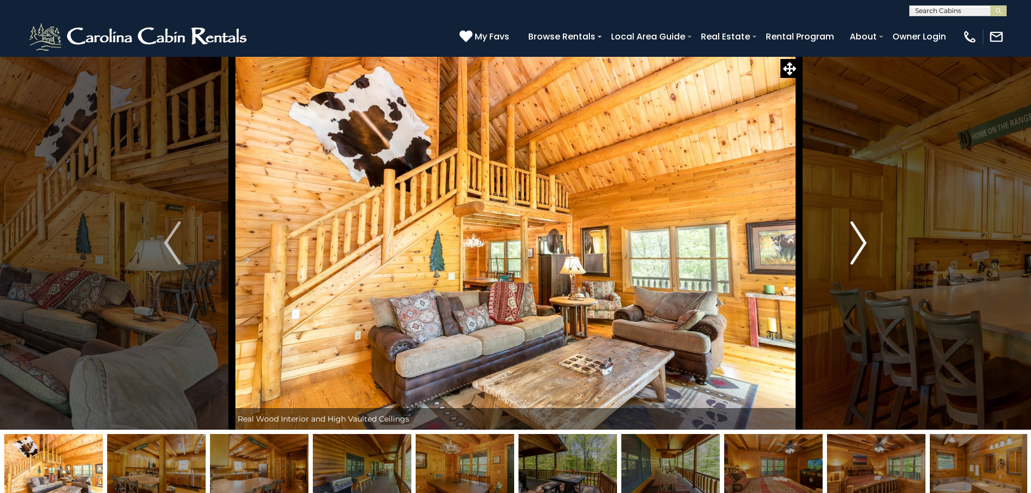
click at [854, 239] on img "Next" at bounding box center [858, 242] width 16 height 43
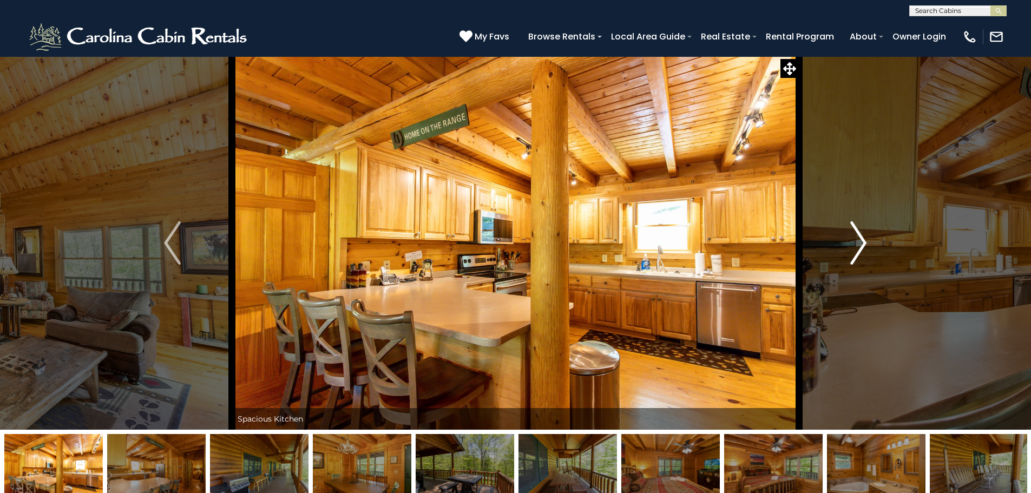
click at [854, 239] on img "Next" at bounding box center [858, 242] width 16 height 43
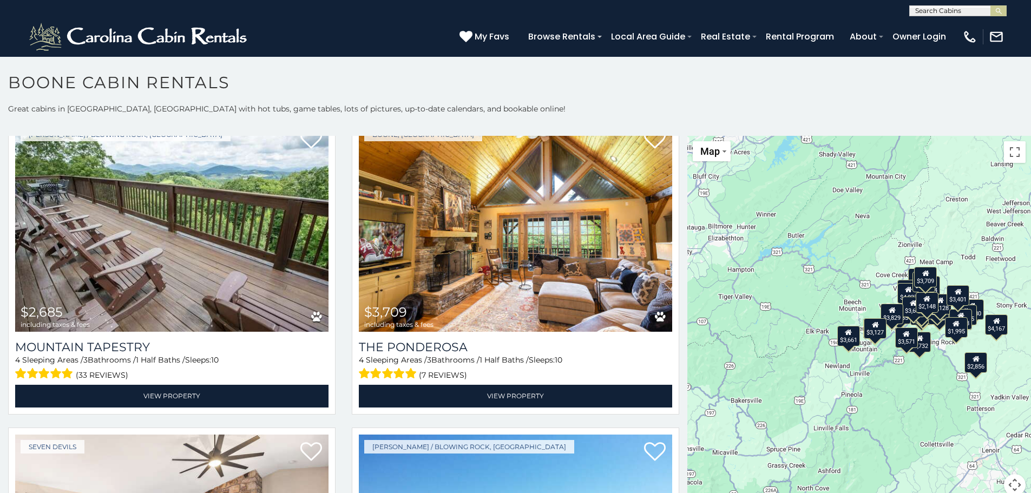
scroll to position [3856, 0]
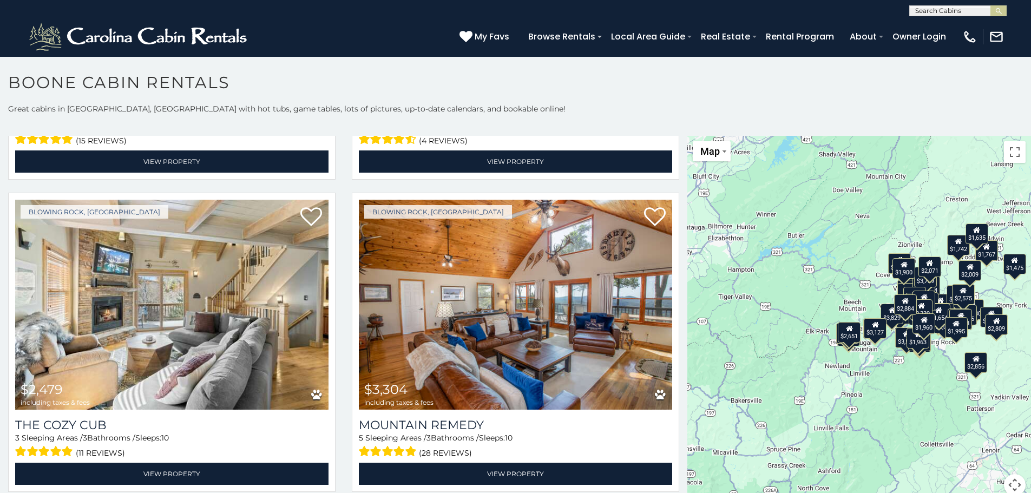
scroll to position [5788, 0]
